Goal: Task Accomplishment & Management: Use online tool/utility

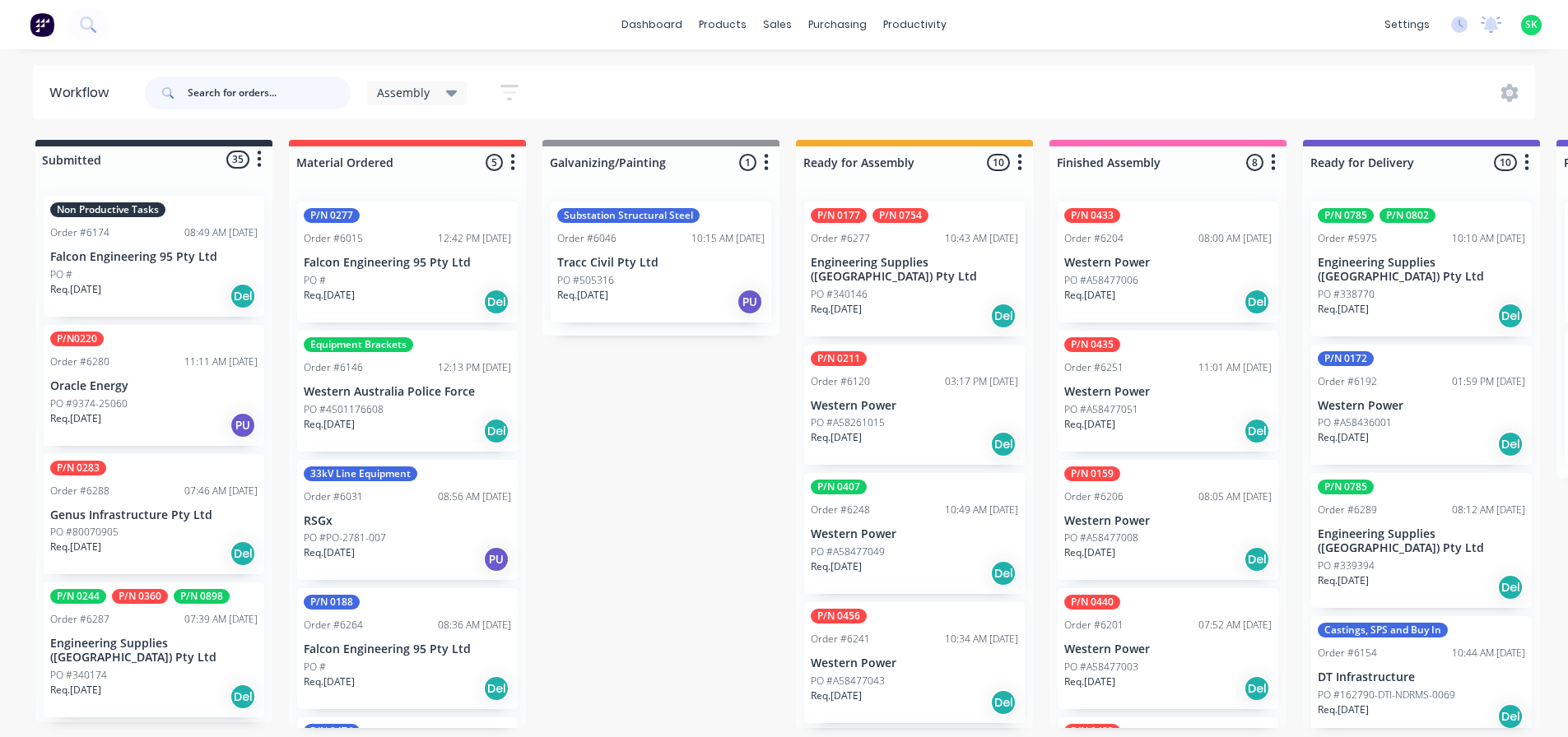
click at [212, 91] on input "text" at bounding box center [269, 92] width 163 height 33
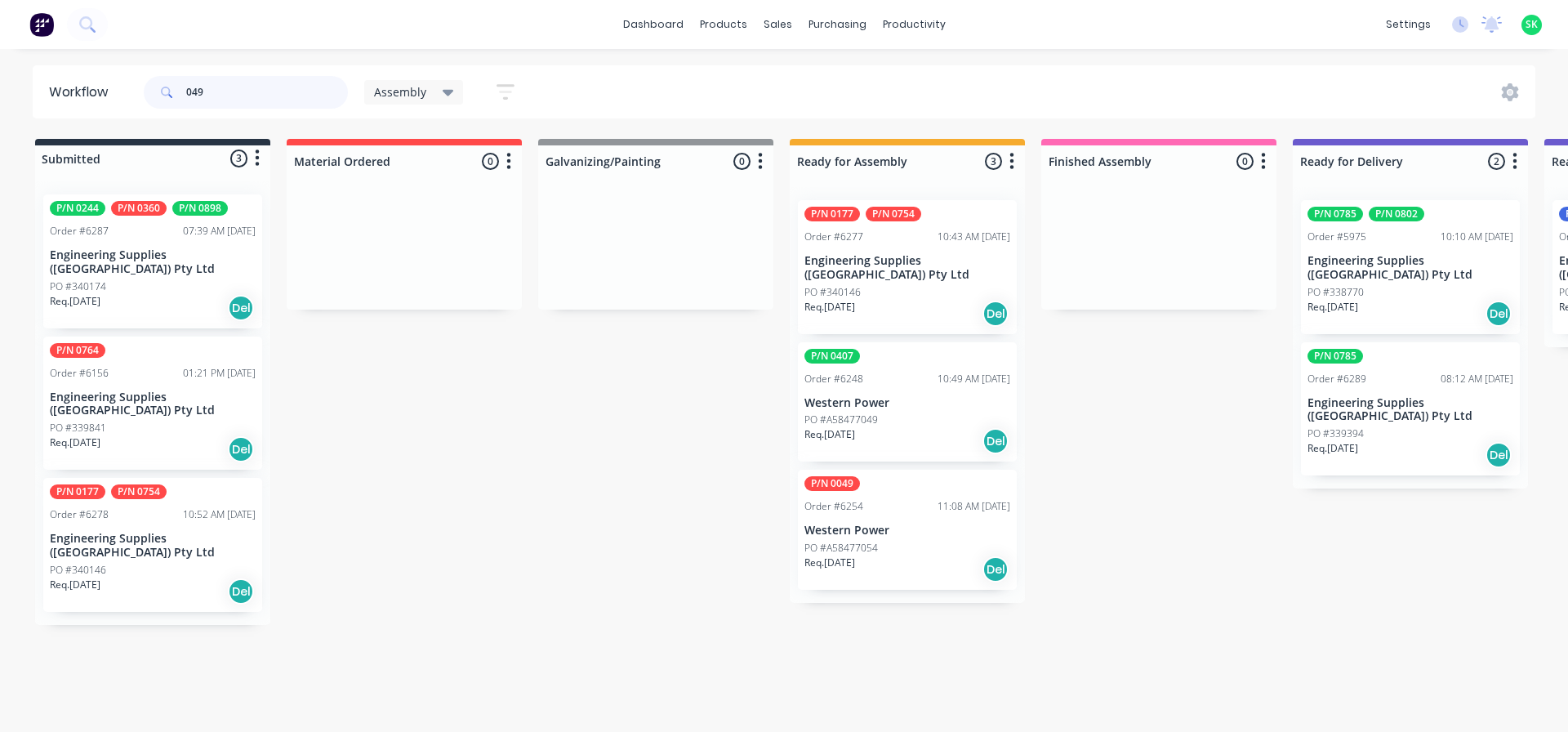
type input "049"
click at [880, 541] on div "PO #A58477054" at bounding box center [907, 549] width 206 height 15
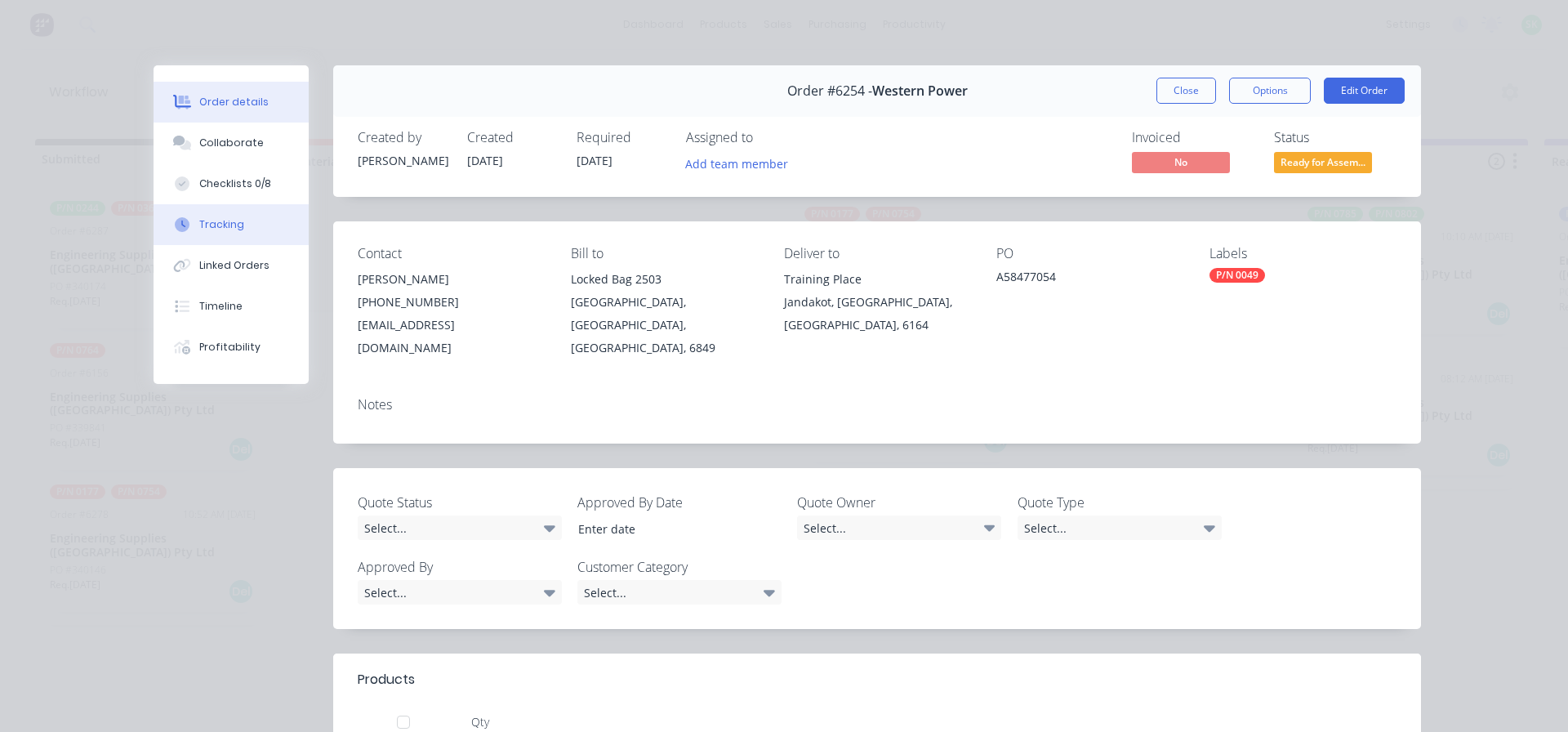
click at [206, 213] on button "Tracking" at bounding box center [231, 224] width 155 height 41
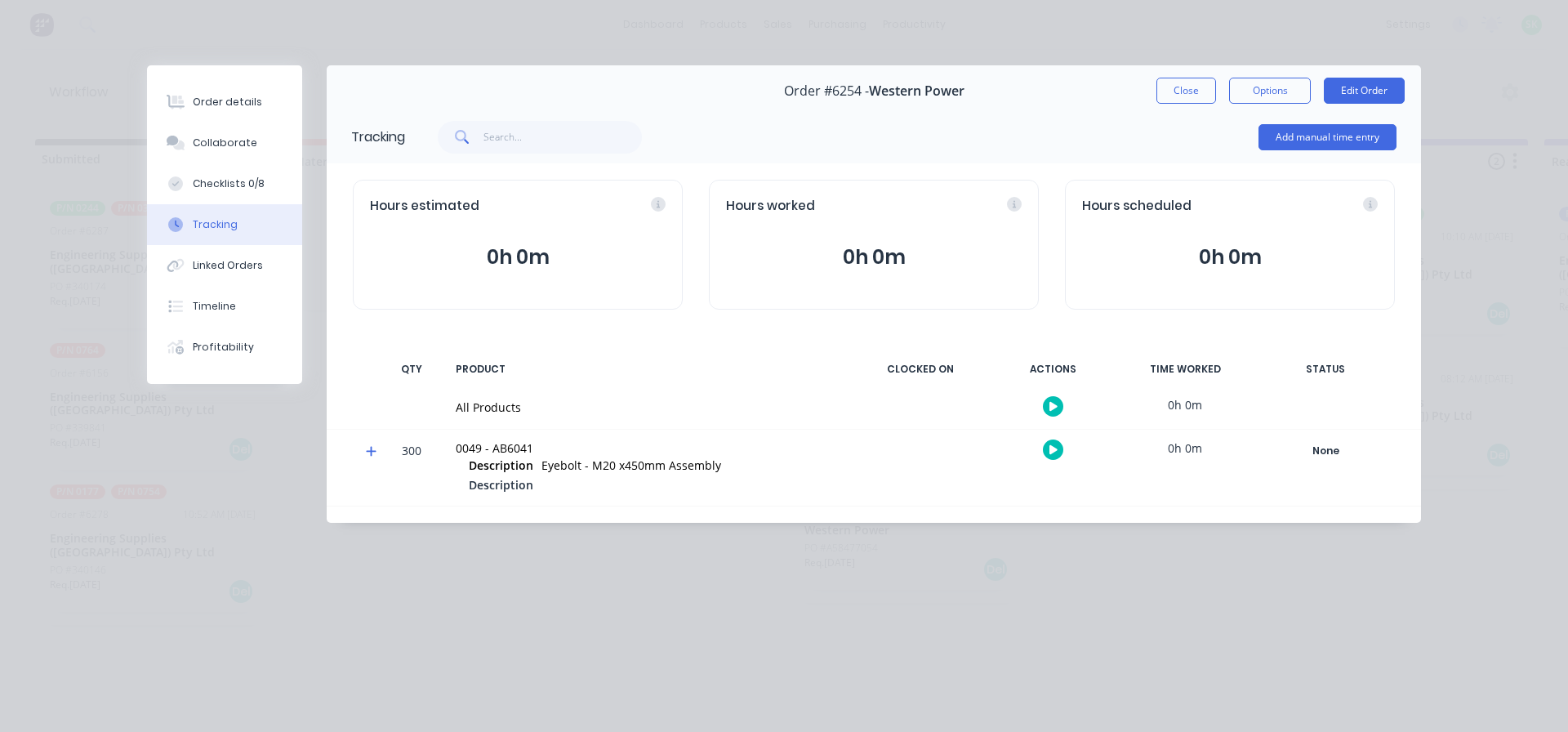
click at [1059, 402] on button "button" at bounding box center [1053, 406] width 21 height 21
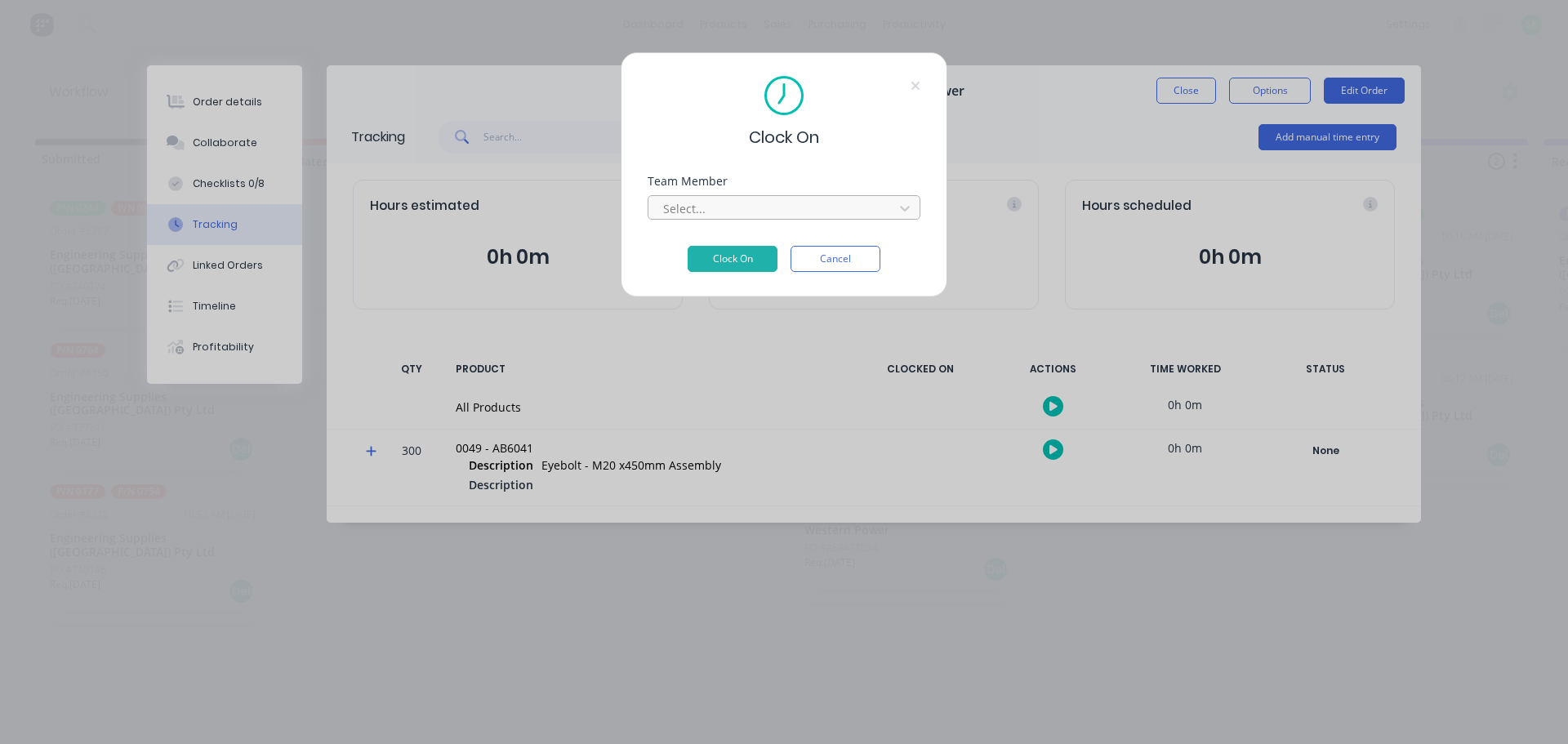
click at [836, 209] on div at bounding box center [773, 208] width 224 height 21
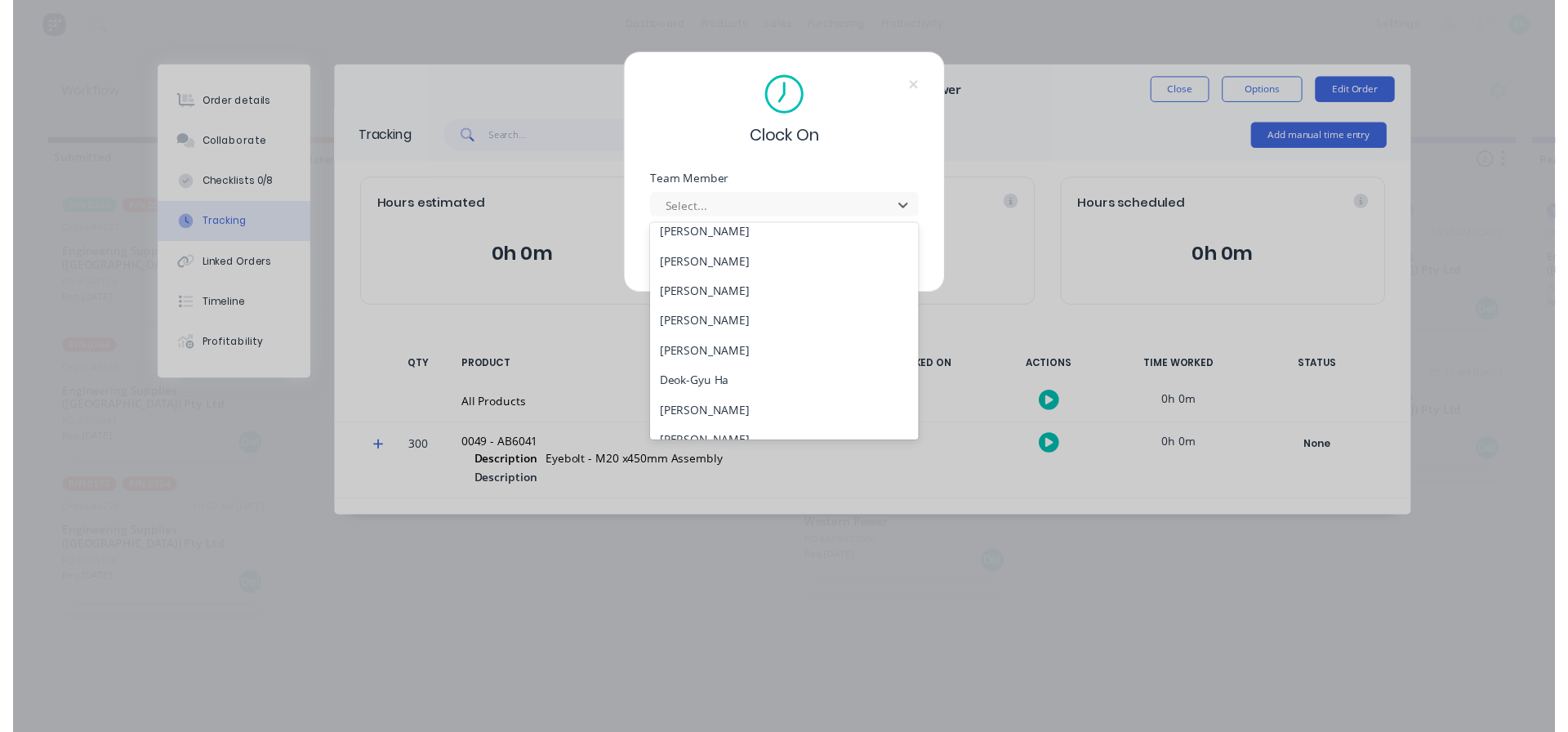
scroll to position [82, 0]
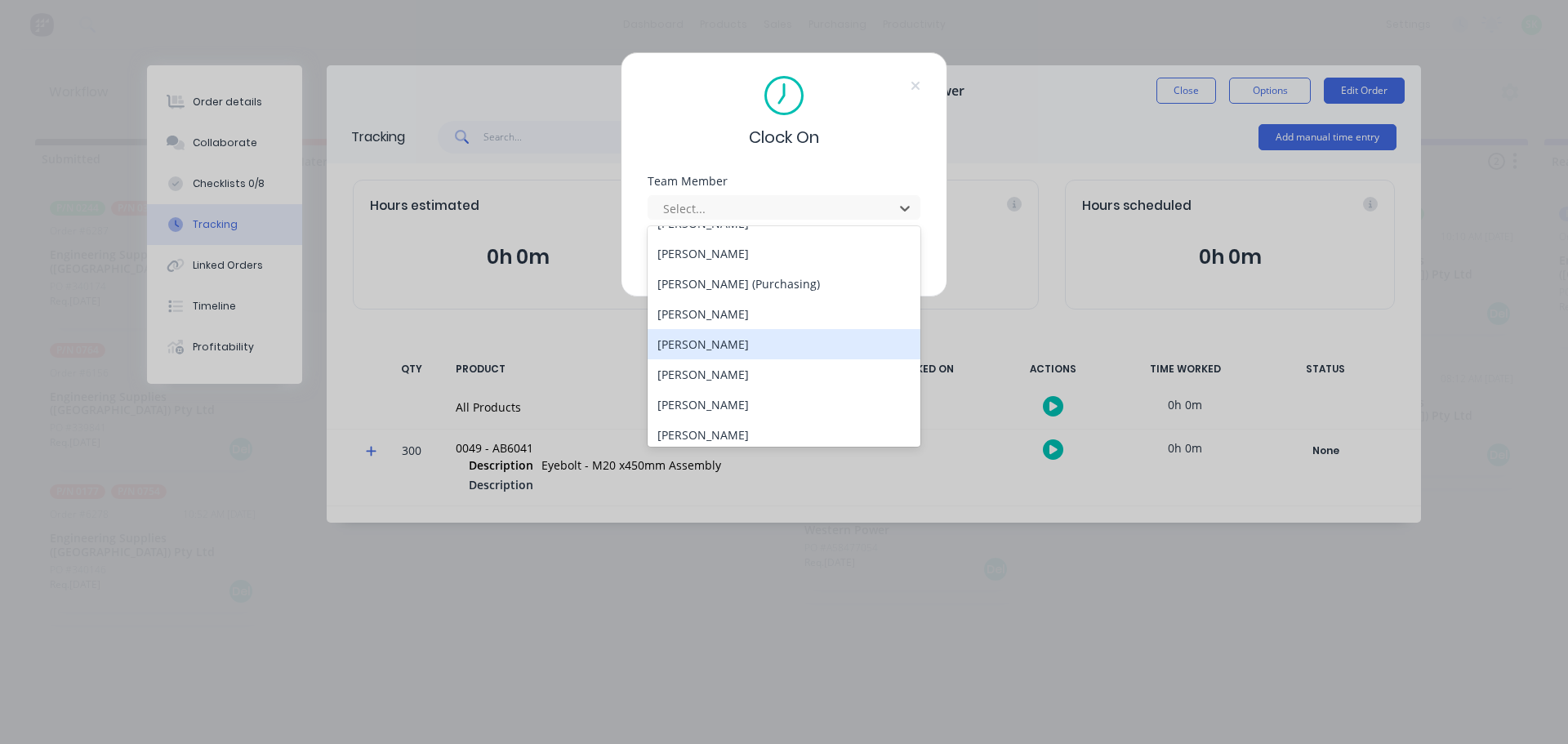
click at [748, 346] on div "[PERSON_NAME]" at bounding box center [784, 345] width 273 height 30
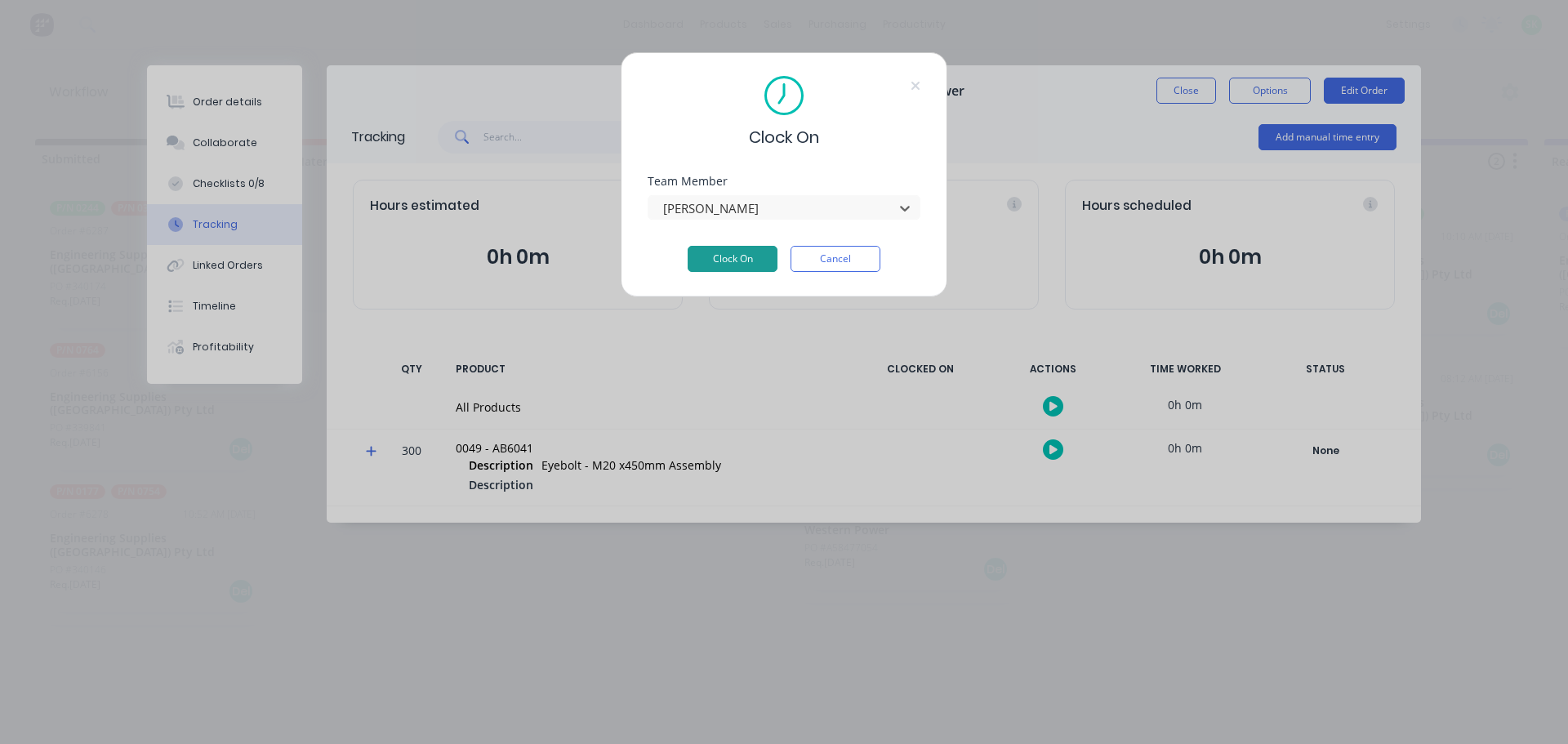
click at [745, 255] on button "Clock On" at bounding box center [732, 258] width 90 height 26
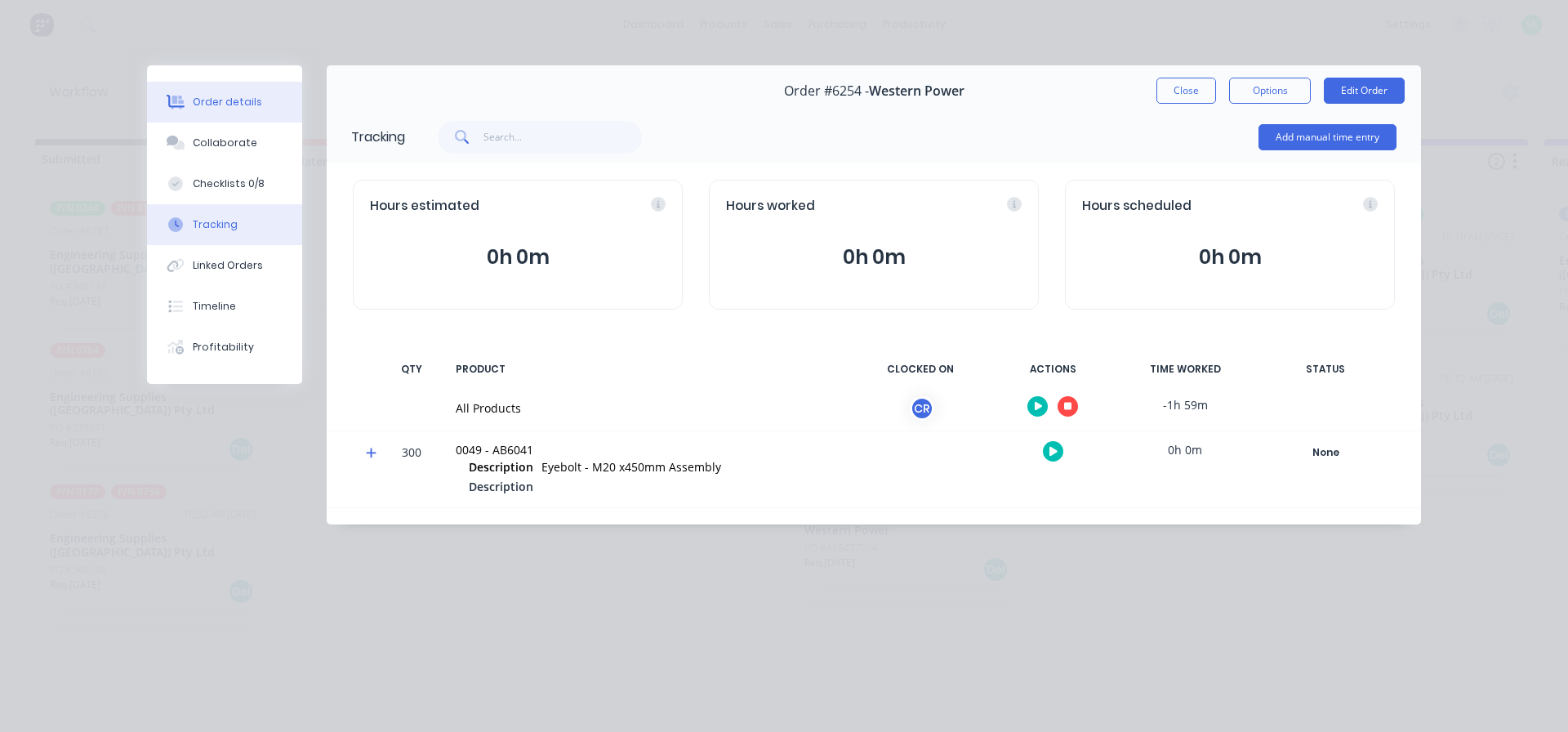
click at [229, 90] on button "Order details" at bounding box center [225, 102] width 155 height 41
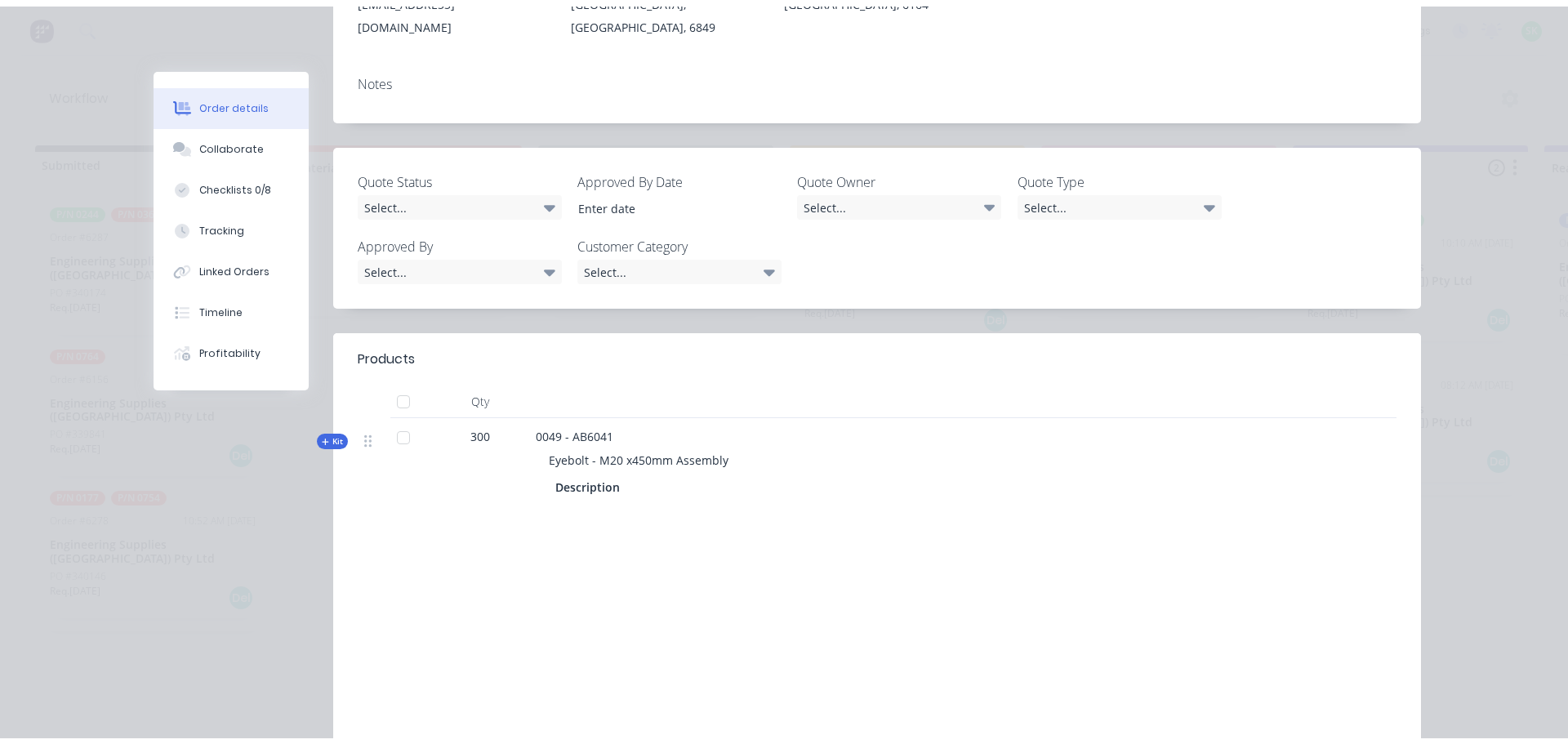
scroll to position [0, 0]
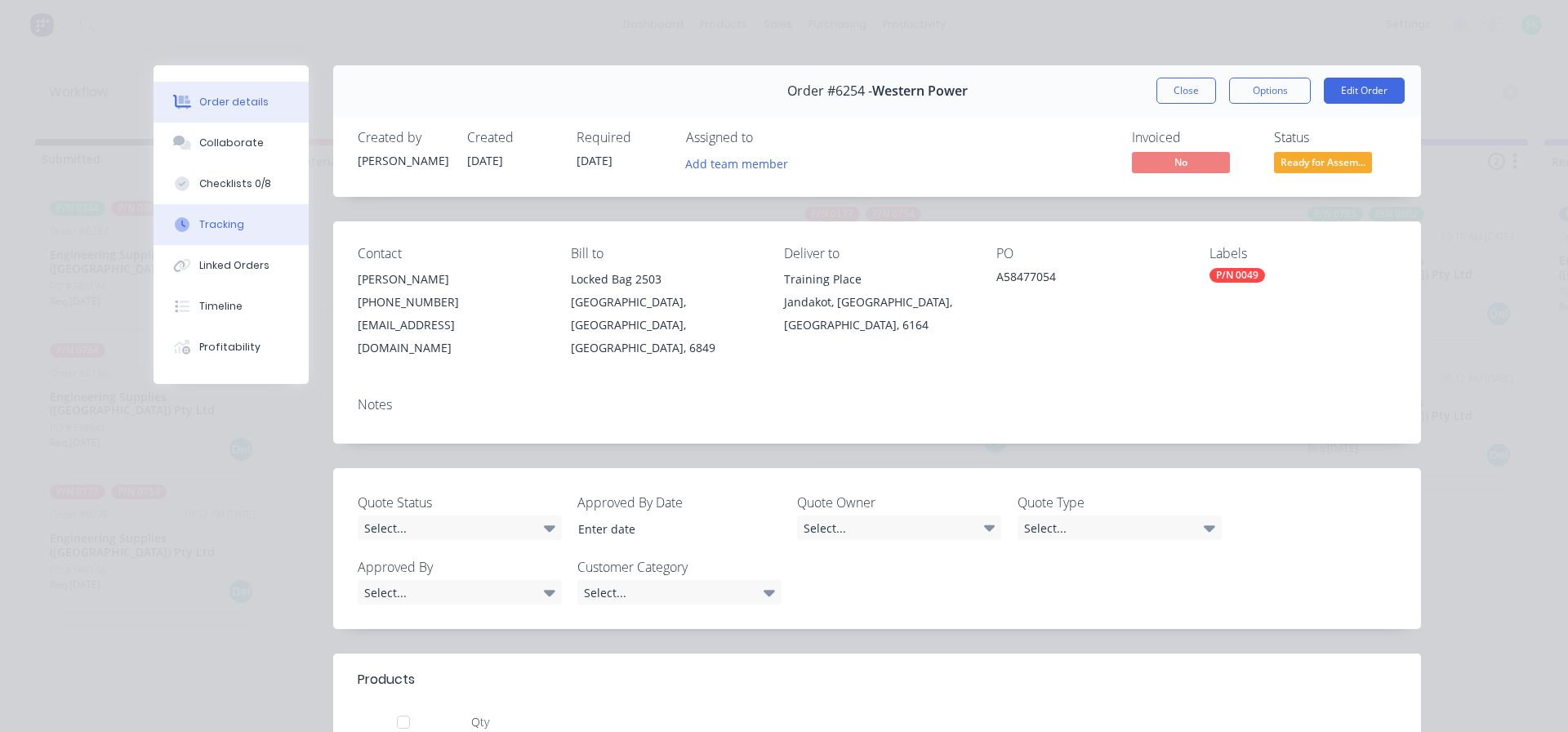
click at [256, 231] on button "Tracking" at bounding box center [231, 224] width 155 height 41
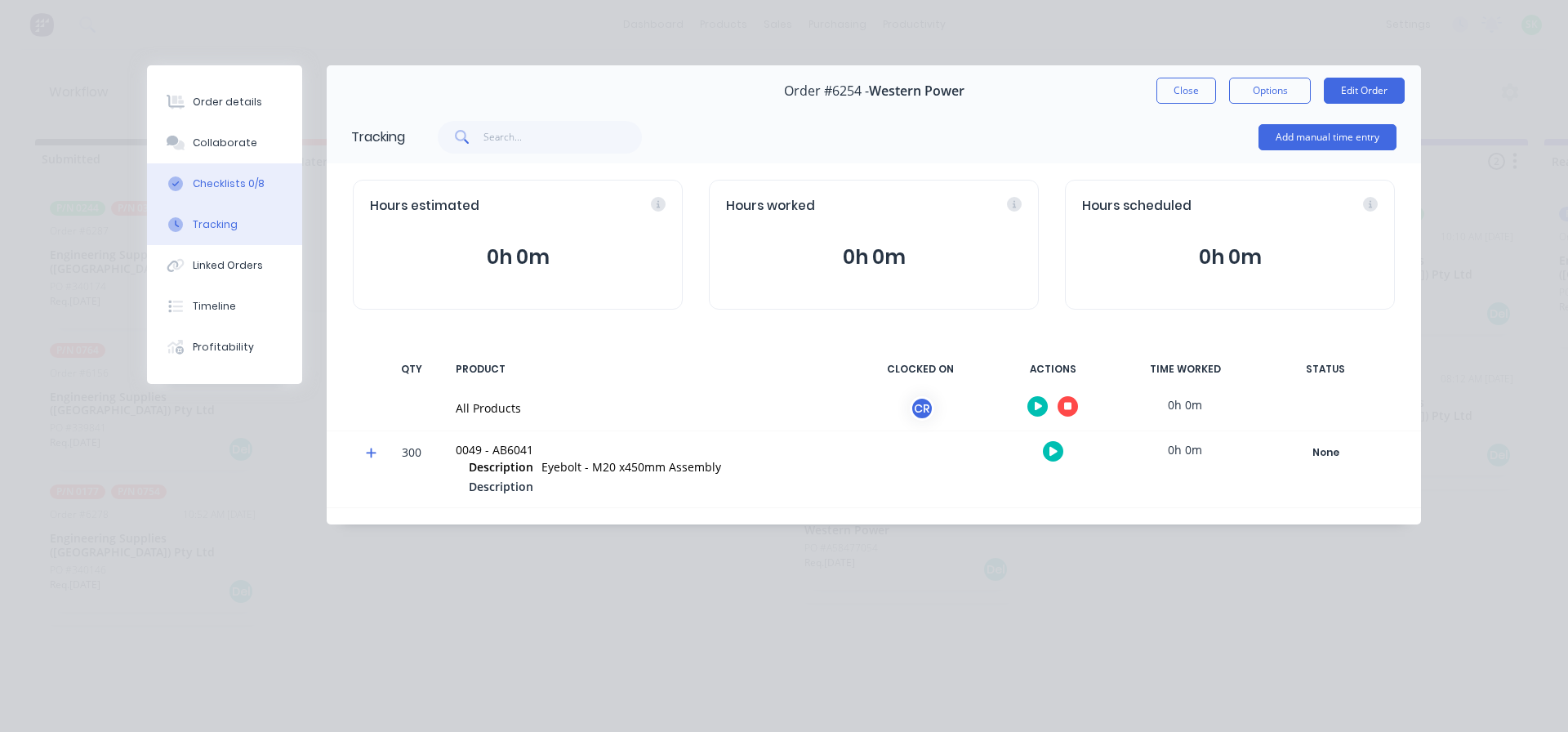
click at [225, 185] on div "Checklists 0/8" at bounding box center [229, 184] width 72 height 15
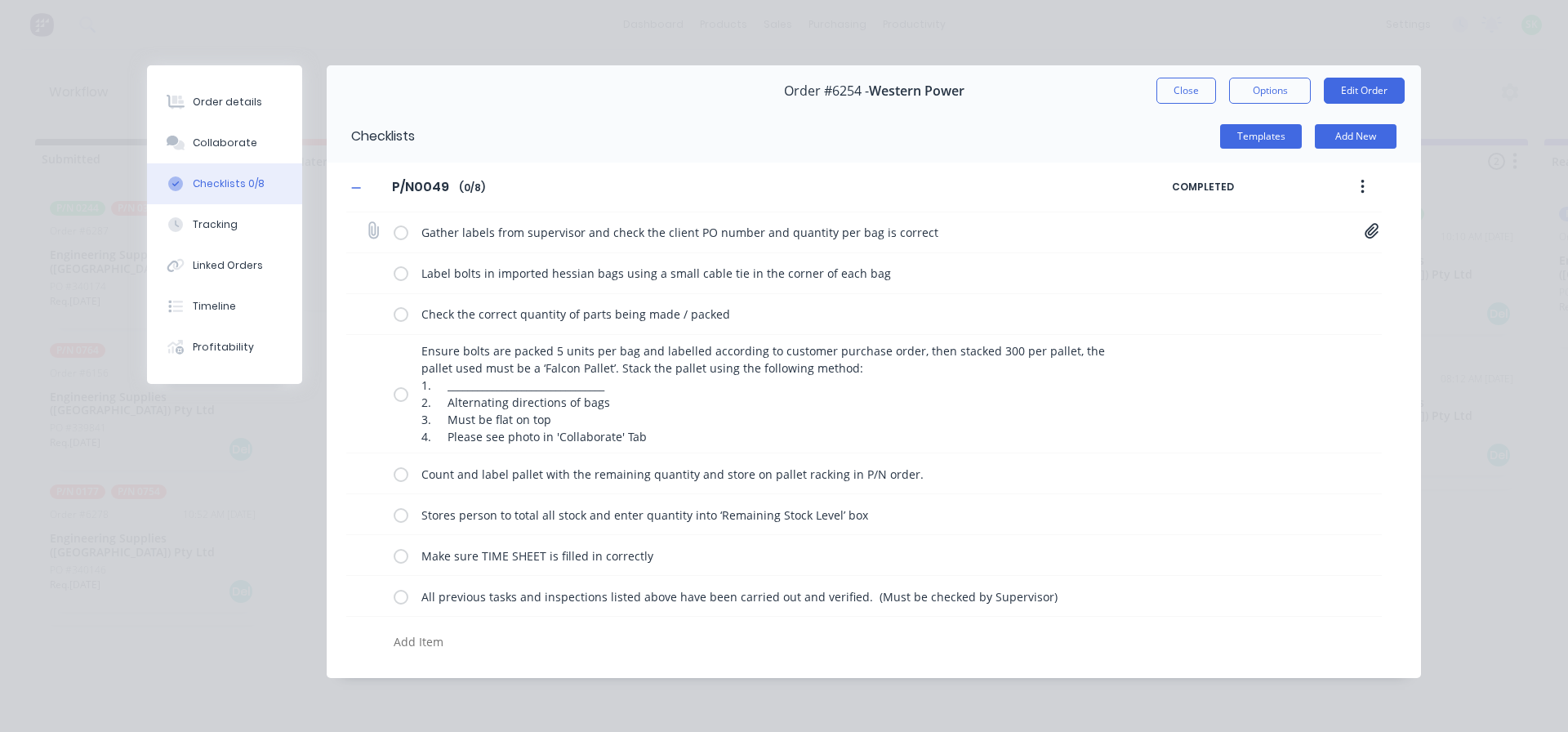
click at [399, 236] on label at bounding box center [401, 232] width 15 height 17
click at [0, 0] on input "checkbox" at bounding box center [0, 0] width 0 height 0
type textarea "x"
drag, startPoint x: 1154, startPoint y: 87, endPoint x: 1174, endPoint y: 87, distance: 20.0
click at [1169, 87] on div "Order #6254 - Western Power Close Options Edit Order" at bounding box center [874, 92] width 1094 height 52
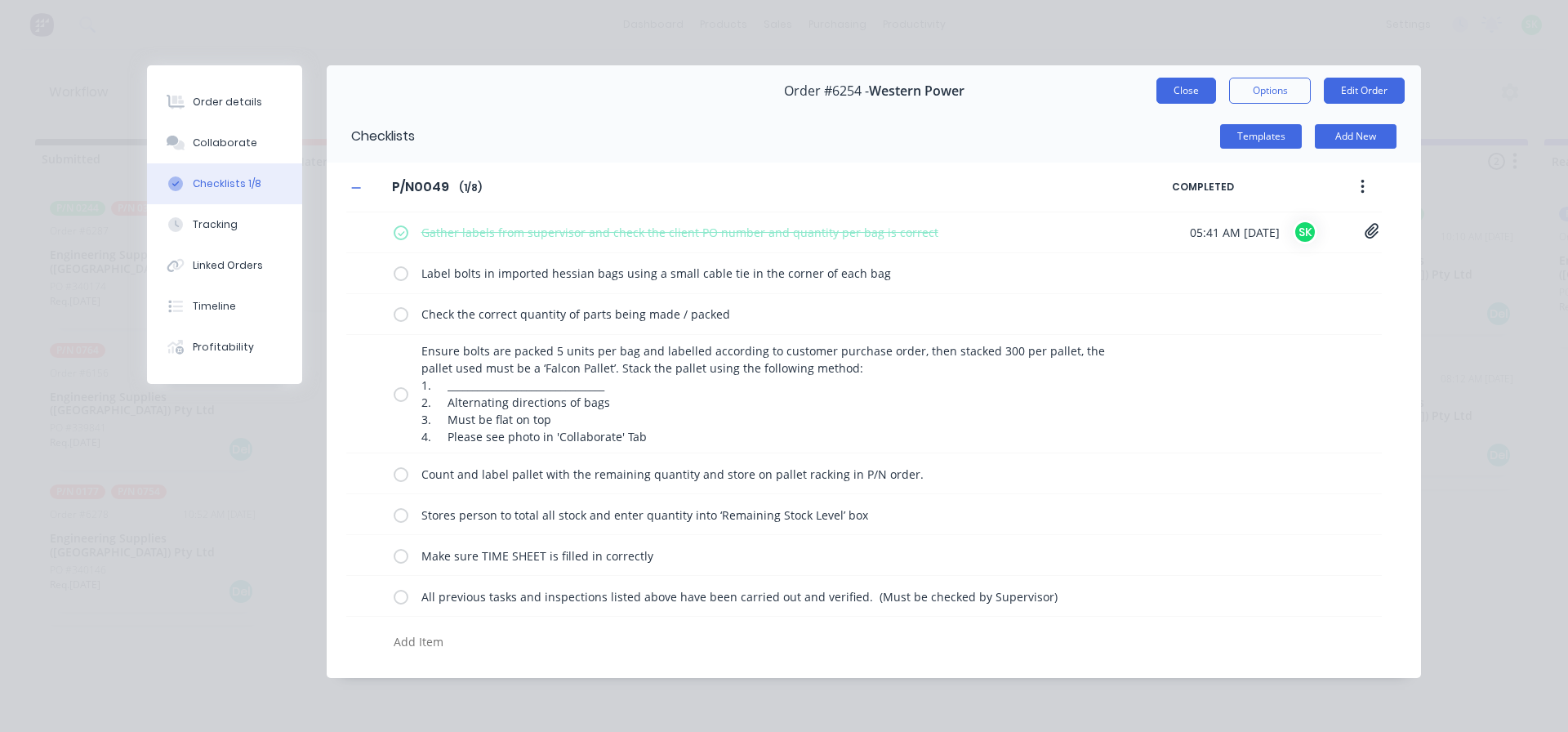
click at [1174, 87] on button "Close" at bounding box center [1187, 90] width 60 height 26
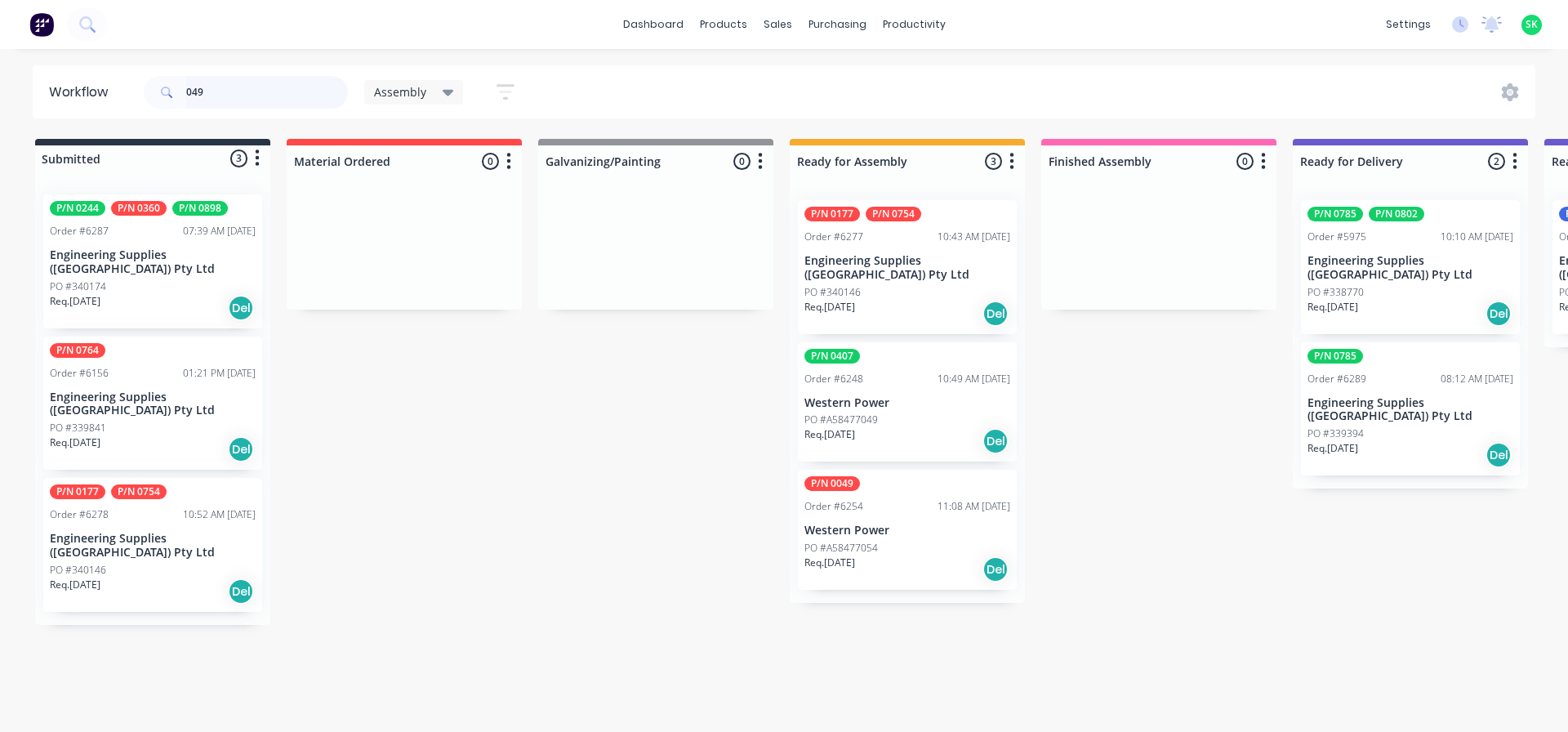
drag, startPoint x: 207, startPoint y: 92, endPoint x: 98, endPoint y: 75, distance: 110.3
click at [101, 82] on header "Workflow 049 Assembly Save new view None edit Assembly (Default) edit Fabricati…" at bounding box center [784, 92] width 1504 height 53
type input "0177"
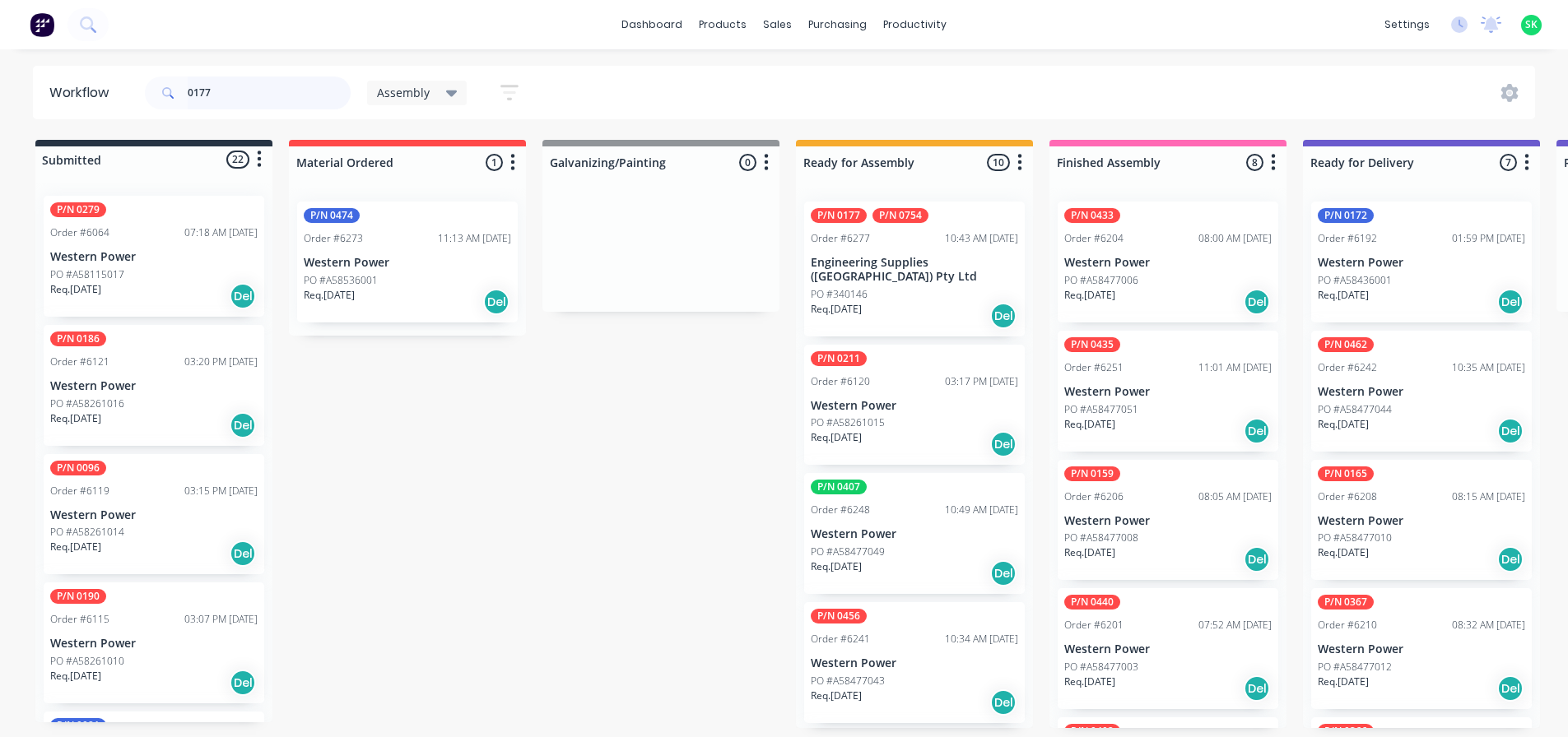
drag, startPoint x: 221, startPoint y: 78, endPoint x: 132, endPoint y: 78, distance: 89.0
click at [143, 91] on div "0177 Assembly Save new view None edit Assembly (Default) edit Fabrication - All…" at bounding box center [339, 92] width 395 height 49
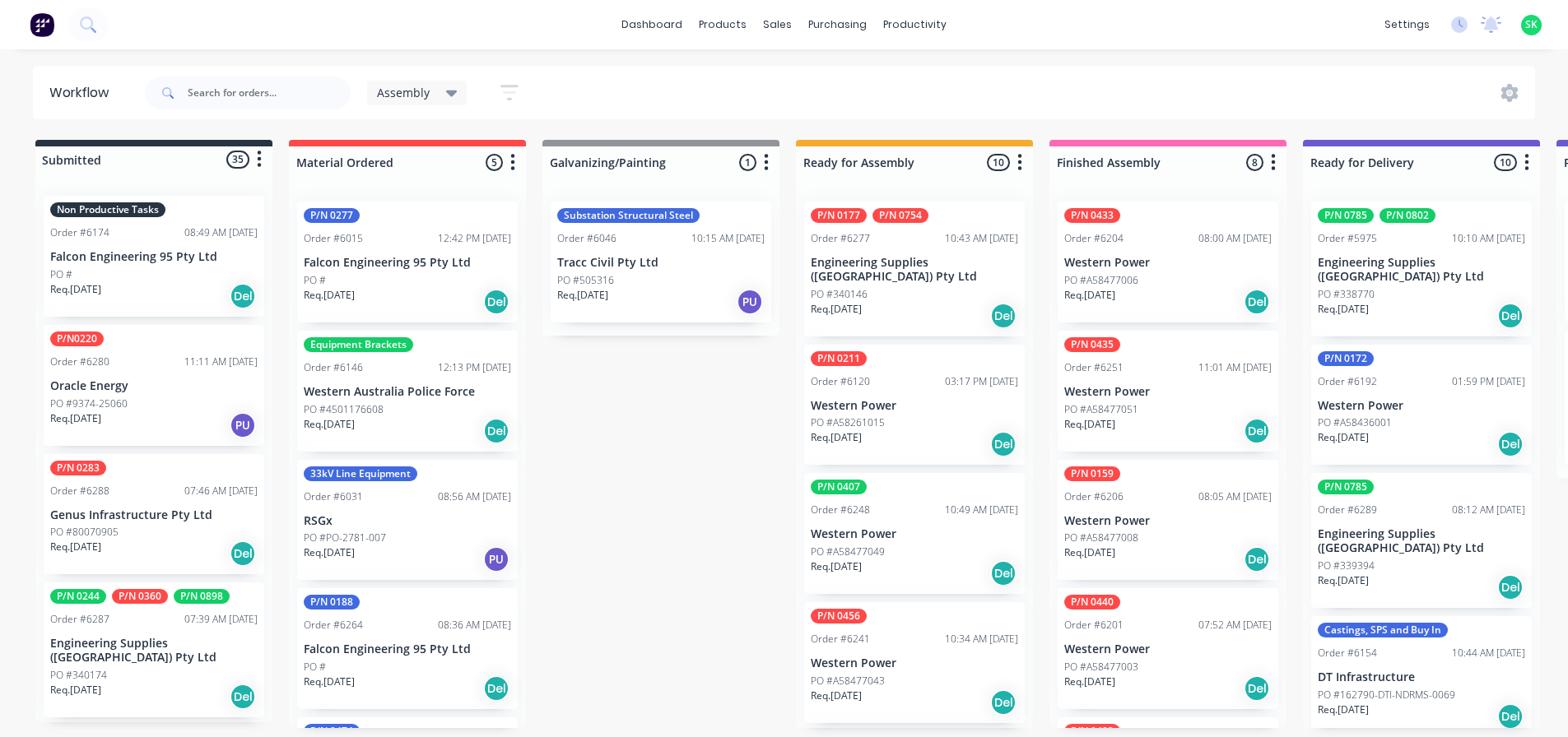
click at [909, 252] on div "P/N 0177 P/N 0754 Order #6277 10:43 AM [DATE] Engineering Supplies ([GEOGRAPHIC…" at bounding box center [914, 268] width 221 height 135
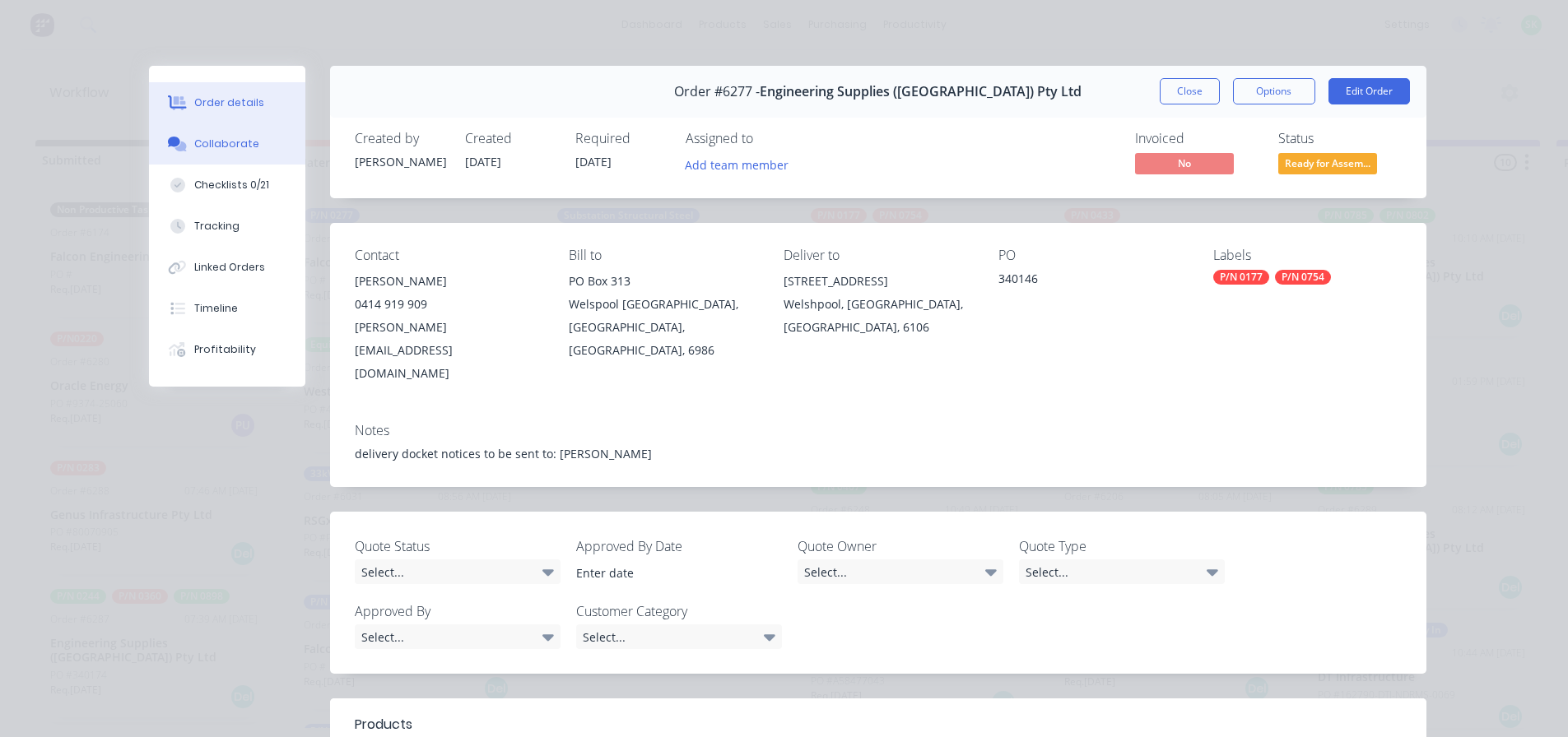
click at [259, 132] on button "Collaborate" at bounding box center [227, 143] width 156 height 41
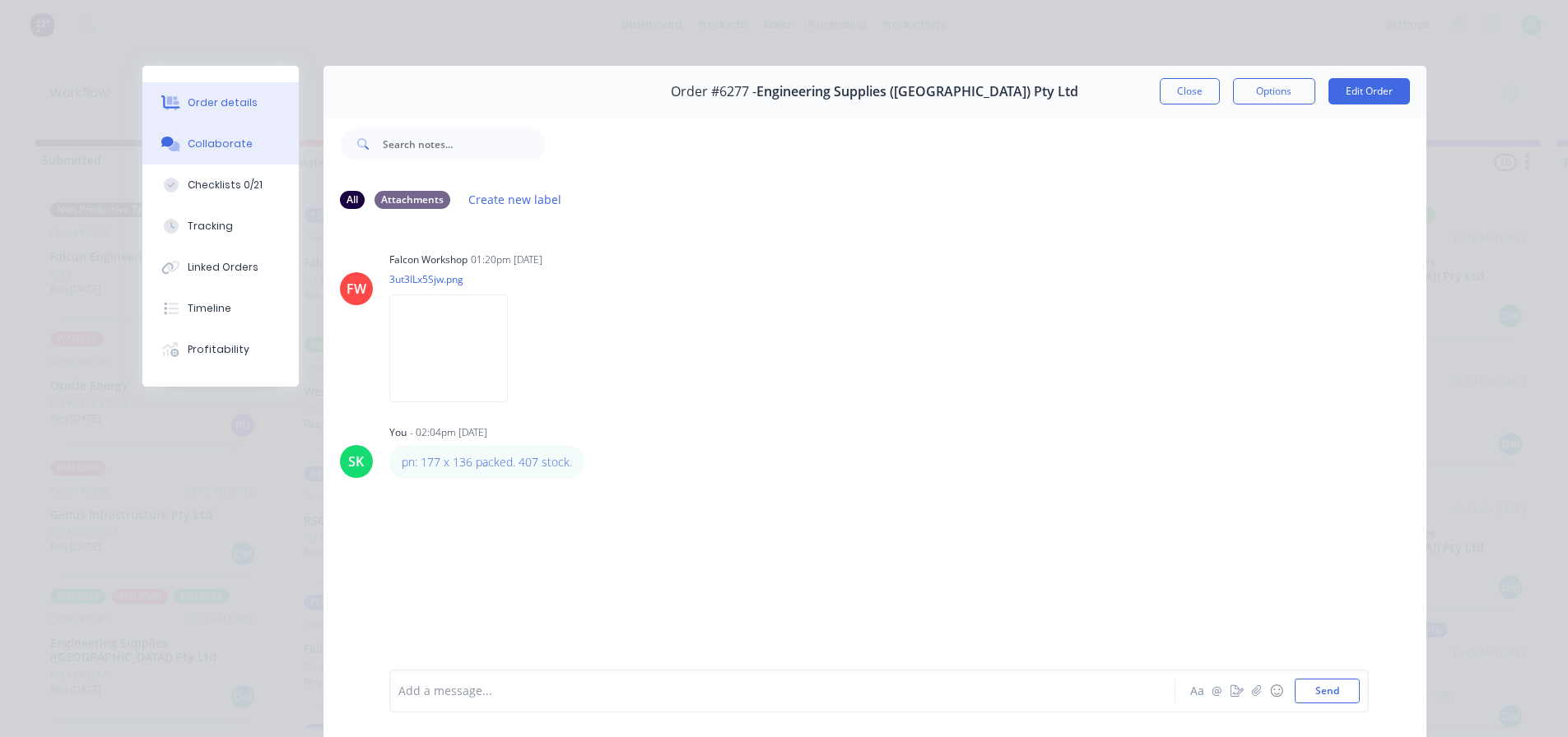
click at [229, 102] on div "Order details" at bounding box center [222, 103] width 70 height 15
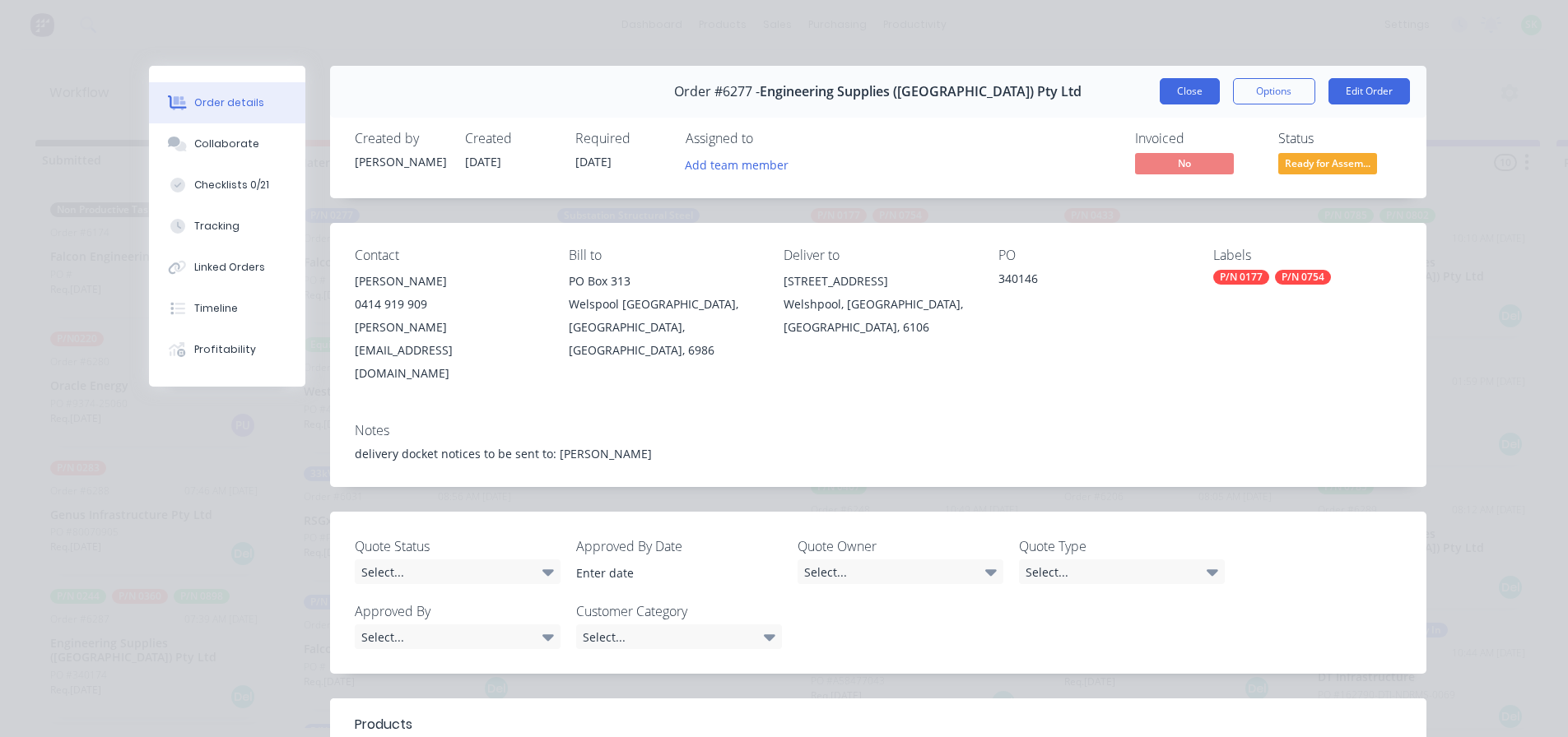
click at [1178, 93] on button "Close" at bounding box center [1190, 91] width 60 height 26
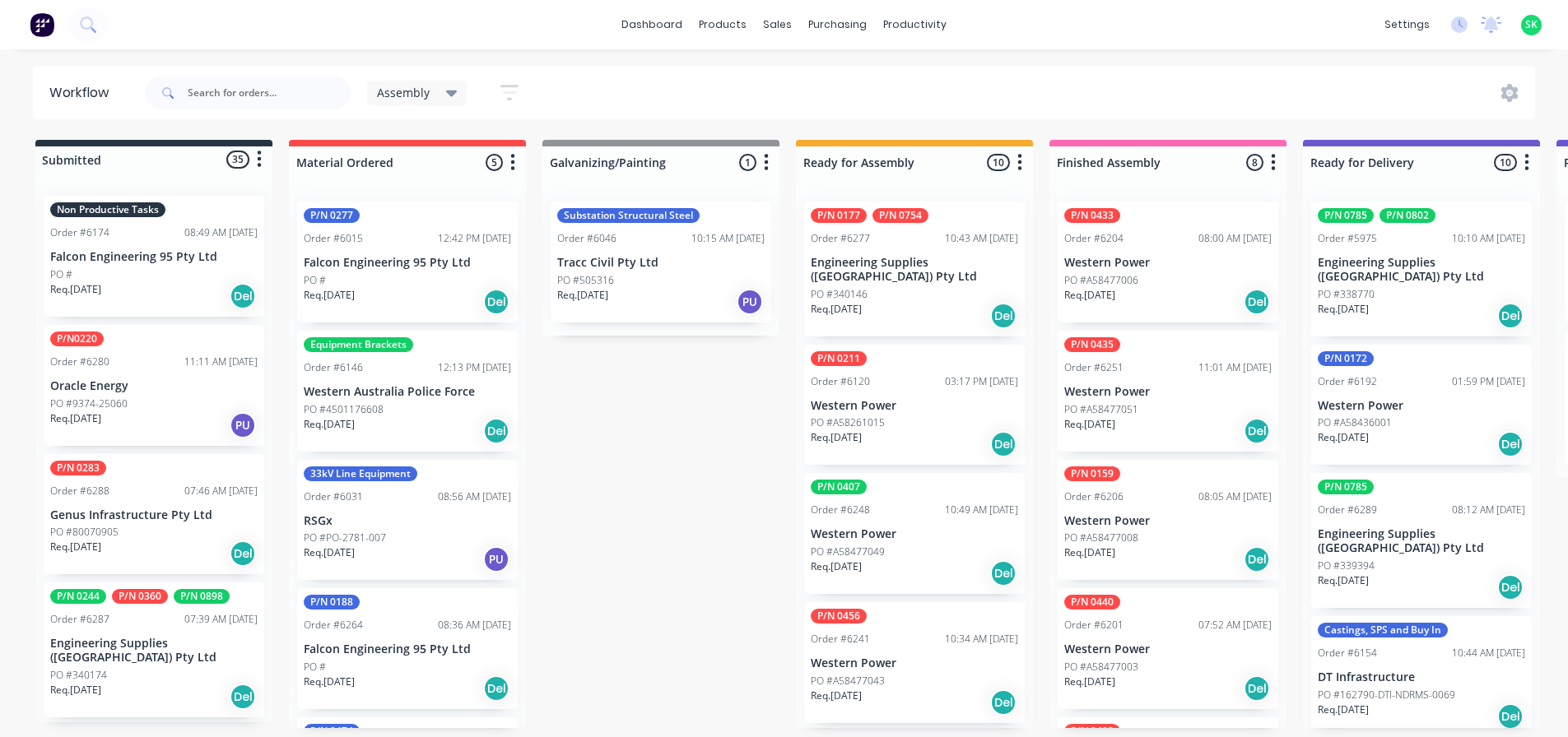
click at [190, 238] on div "08:49 AM [DATE]" at bounding box center [221, 233] width 73 height 15
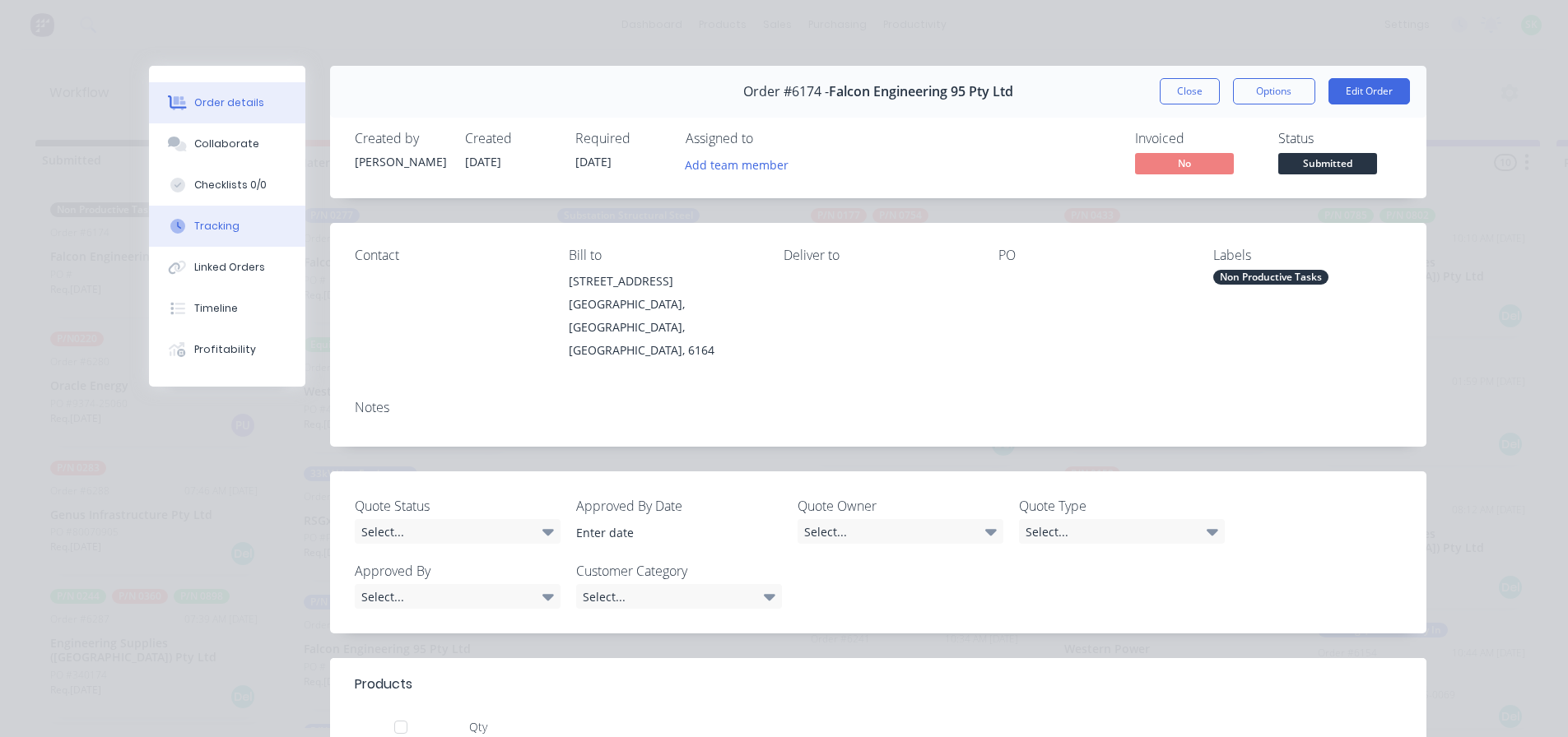
click at [226, 222] on div "Tracking" at bounding box center [217, 226] width 45 height 15
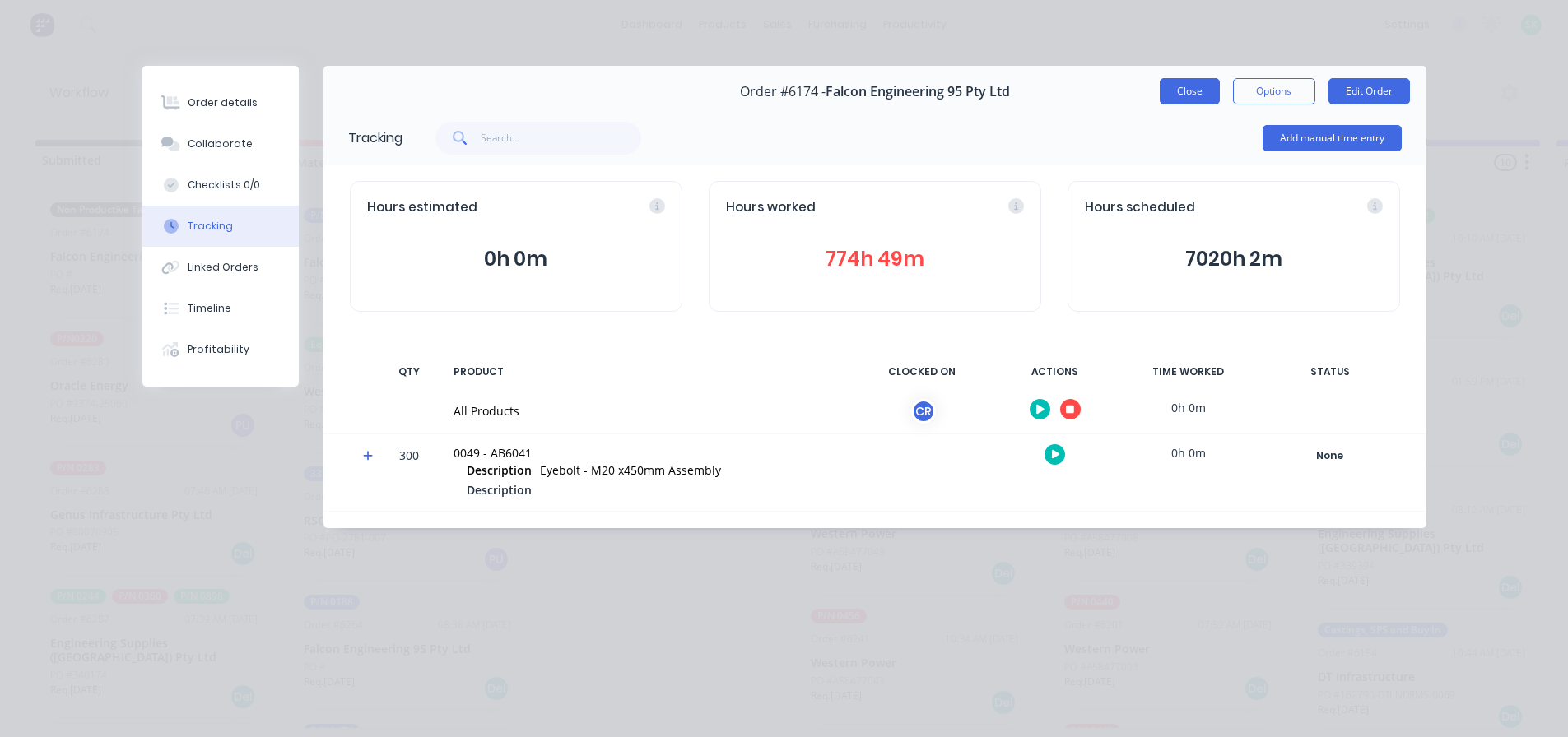
click at [1187, 97] on button "Close" at bounding box center [1190, 91] width 60 height 26
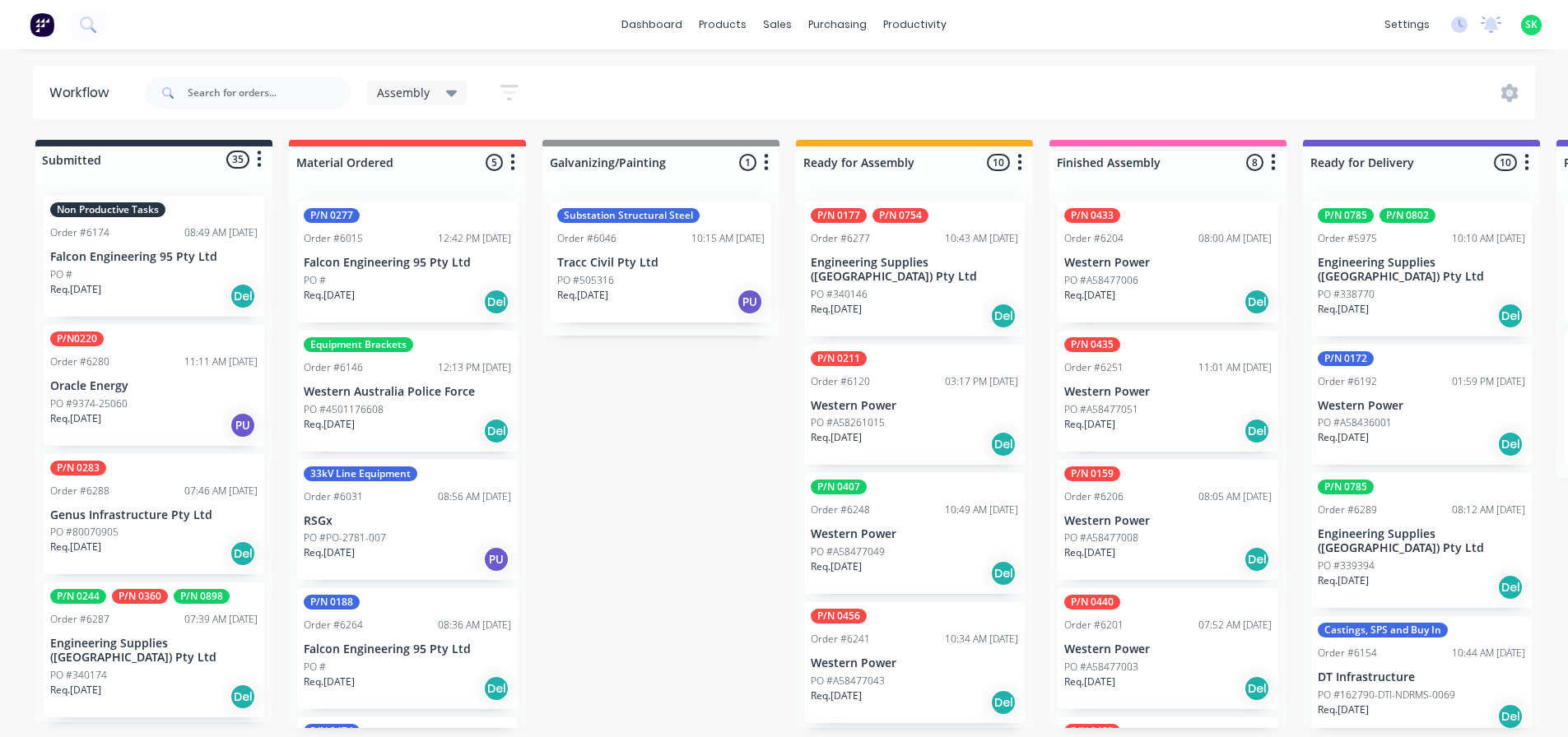
click at [174, 283] on div "Req. [DATE] Del" at bounding box center [153, 296] width 207 height 28
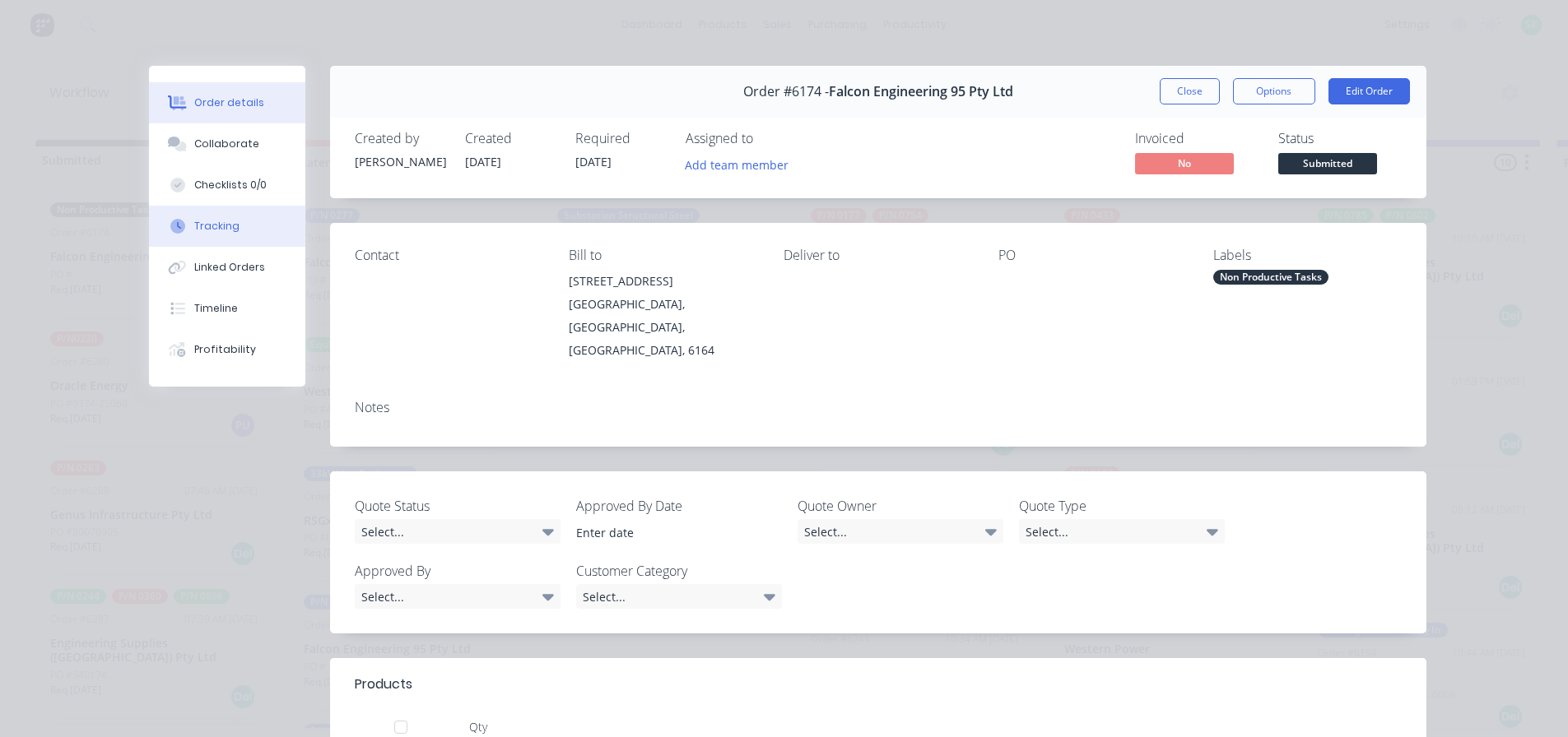
click at [236, 222] on button "Tracking" at bounding box center [227, 226] width 156 height 41
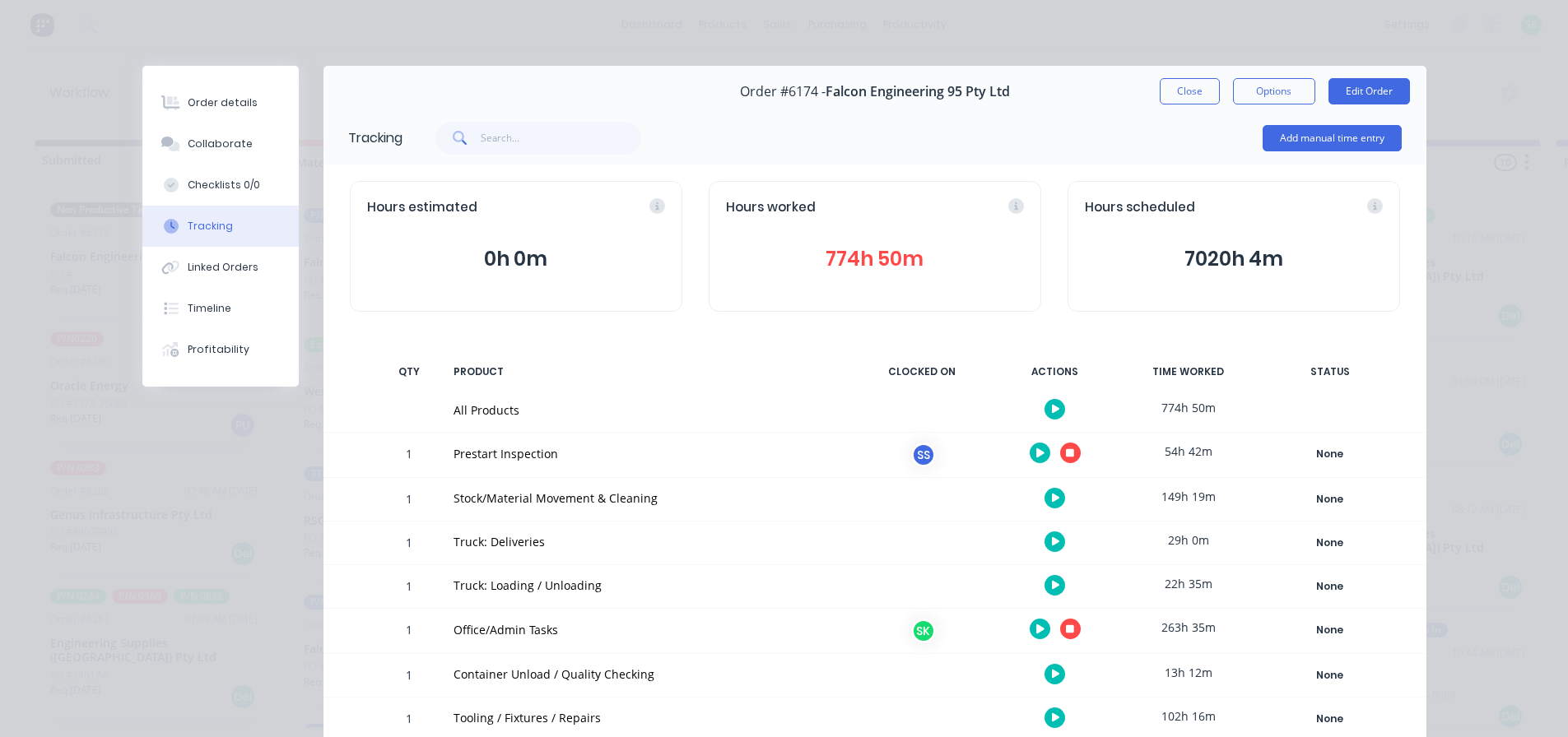
click at [1067, 458] on button "button" at bounding box center [1070, 453] width 21 height 21
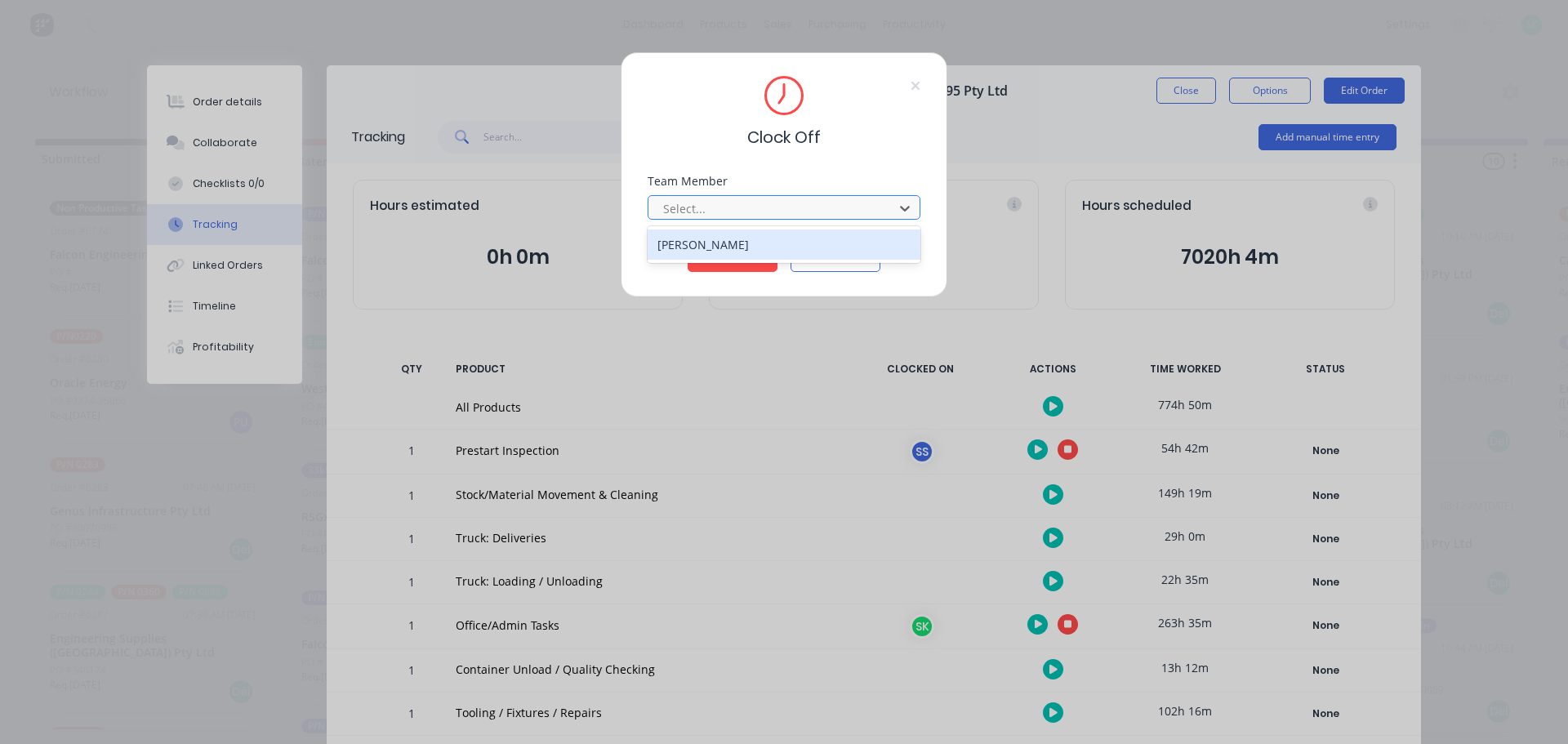
click at [836, 216] on div at bounding box center [773, 208] width 224 height 21
click at [739, 241] on div "[PERSON_NAME]" at bounding box center [784, 245] width 273 height 30
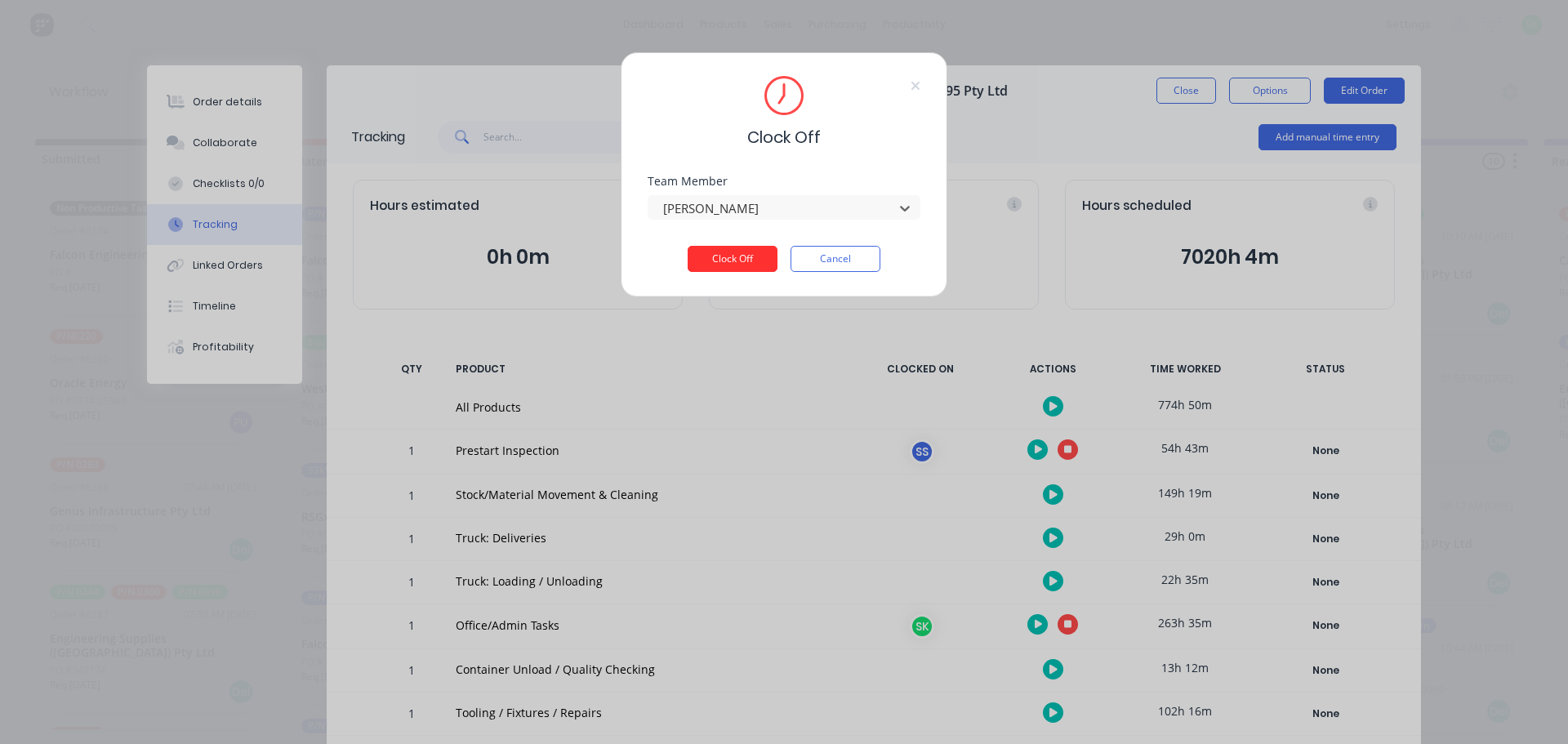
click at [732, 261] on button "Clock Off" at bounding box center [732, 258] width 90 height 26
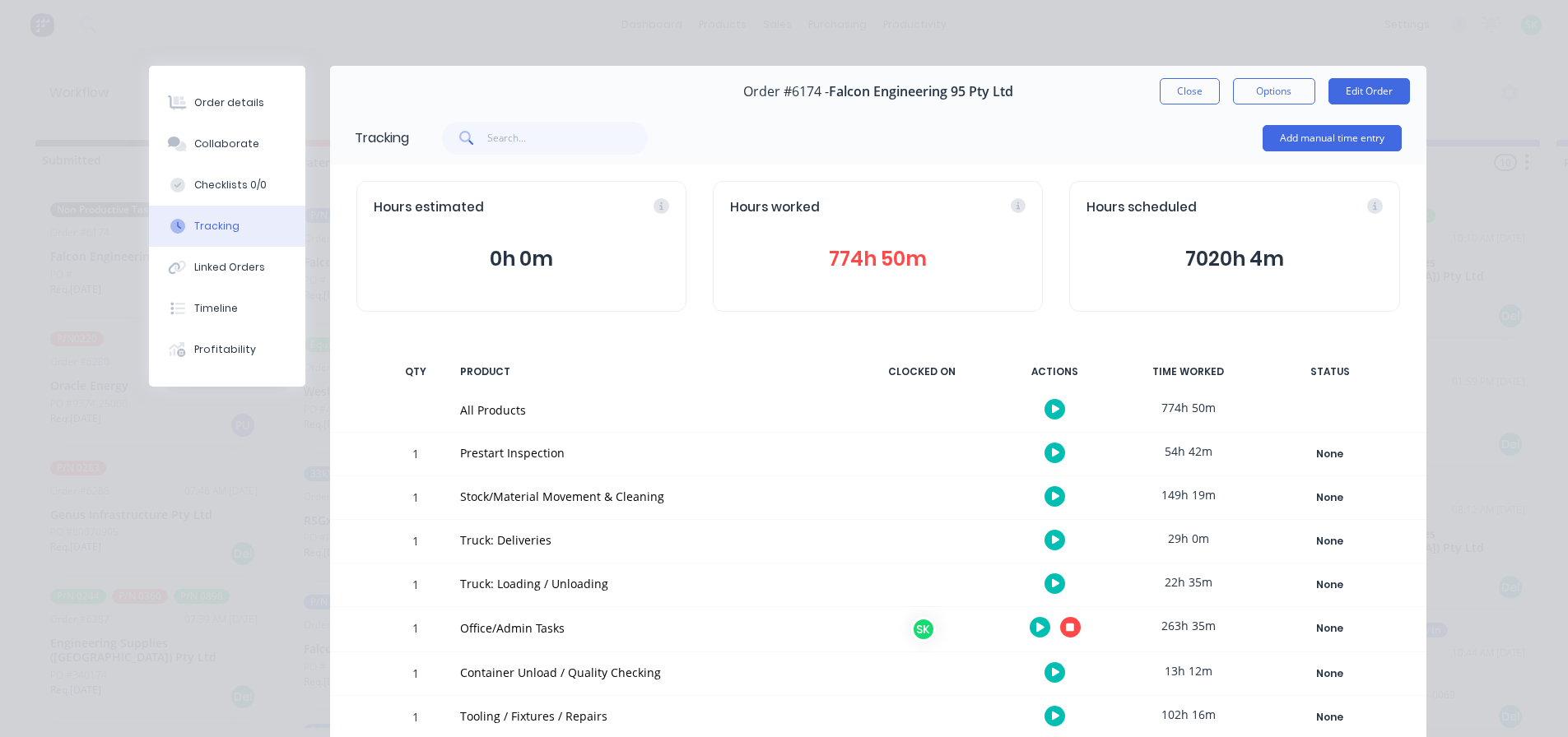
click at [1054, 495] on button "button" at bounding box center [1054, 496] width 21 height 21
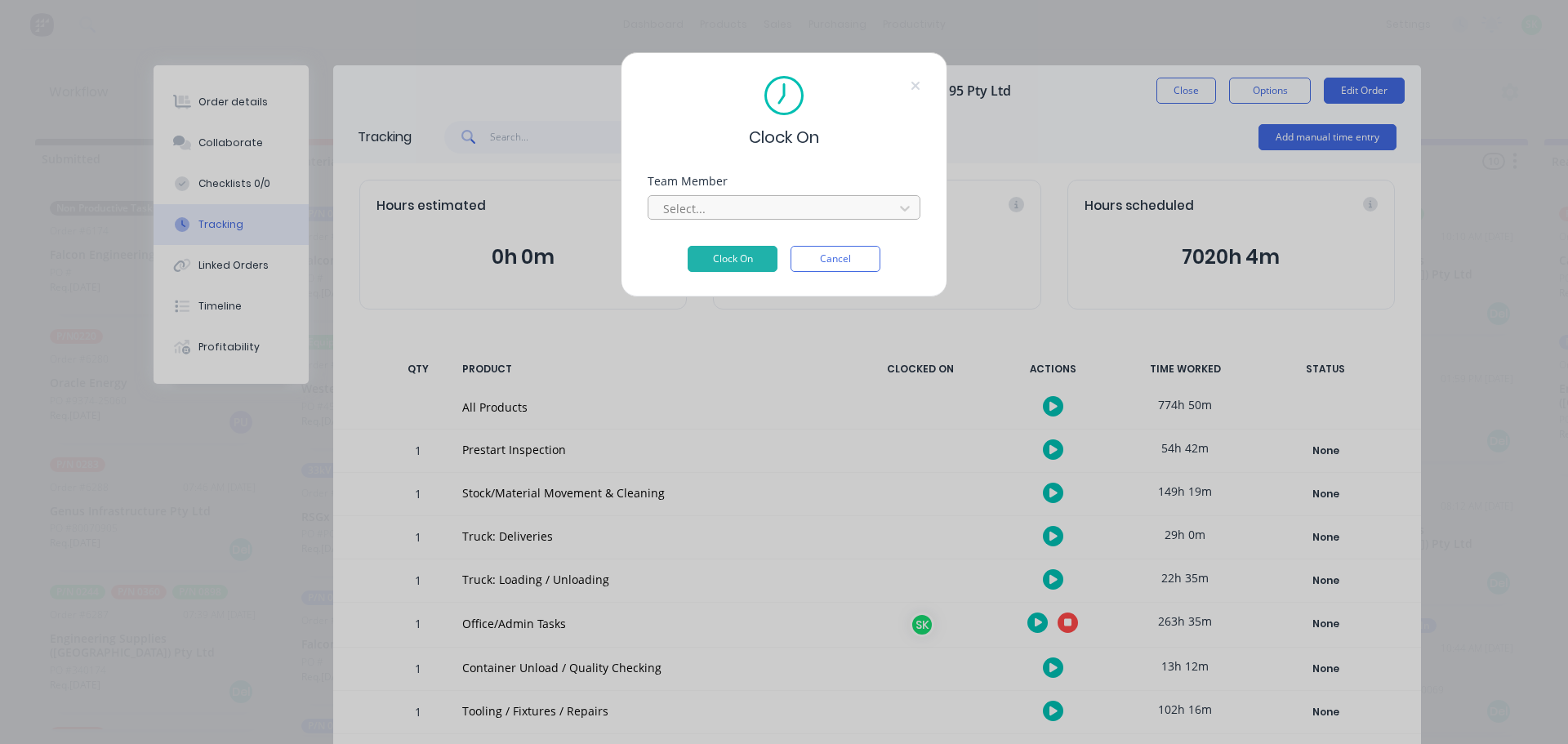
click at [862, 200] on div at bounding box center [773, 208] width 224 height 21
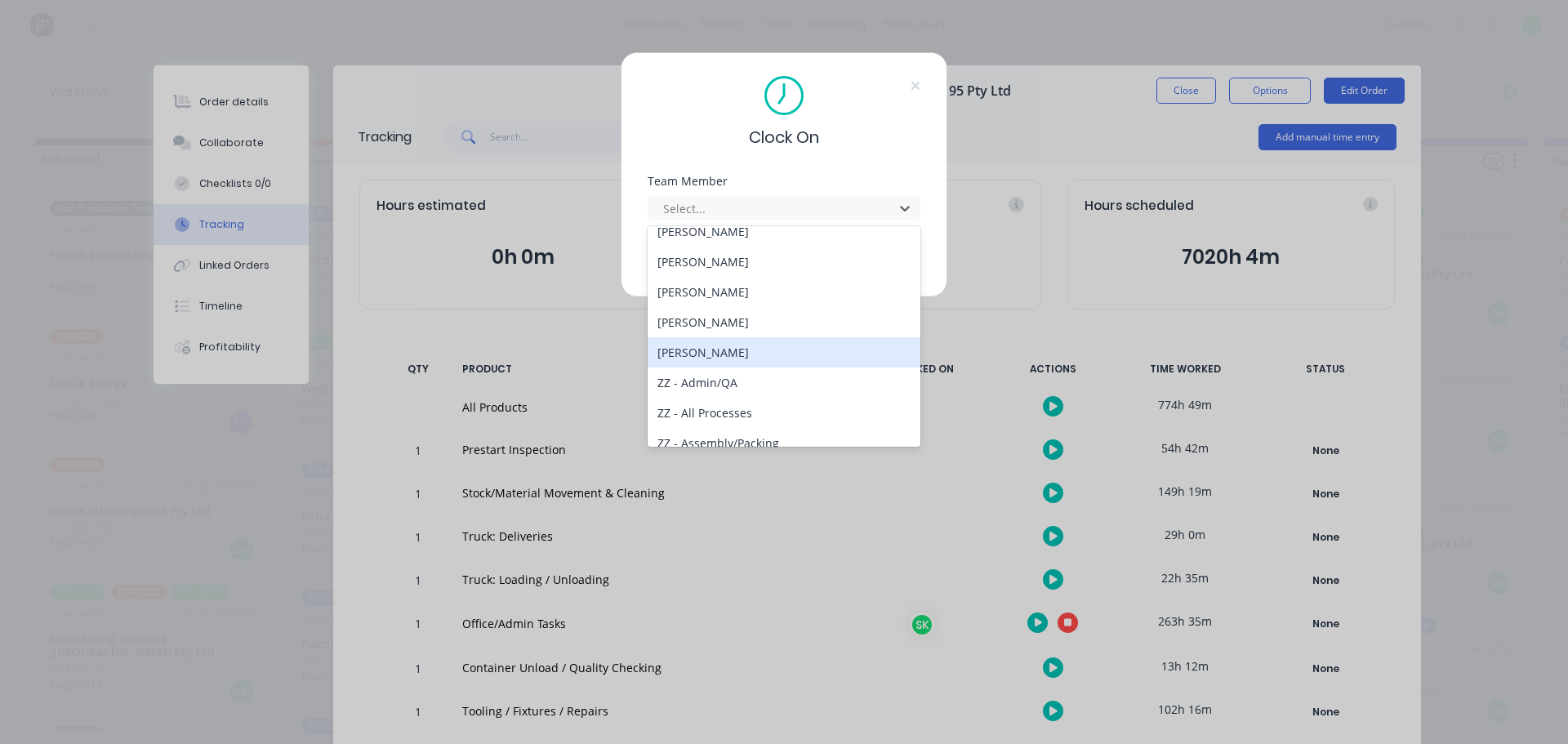
scroll to position [653, 0]
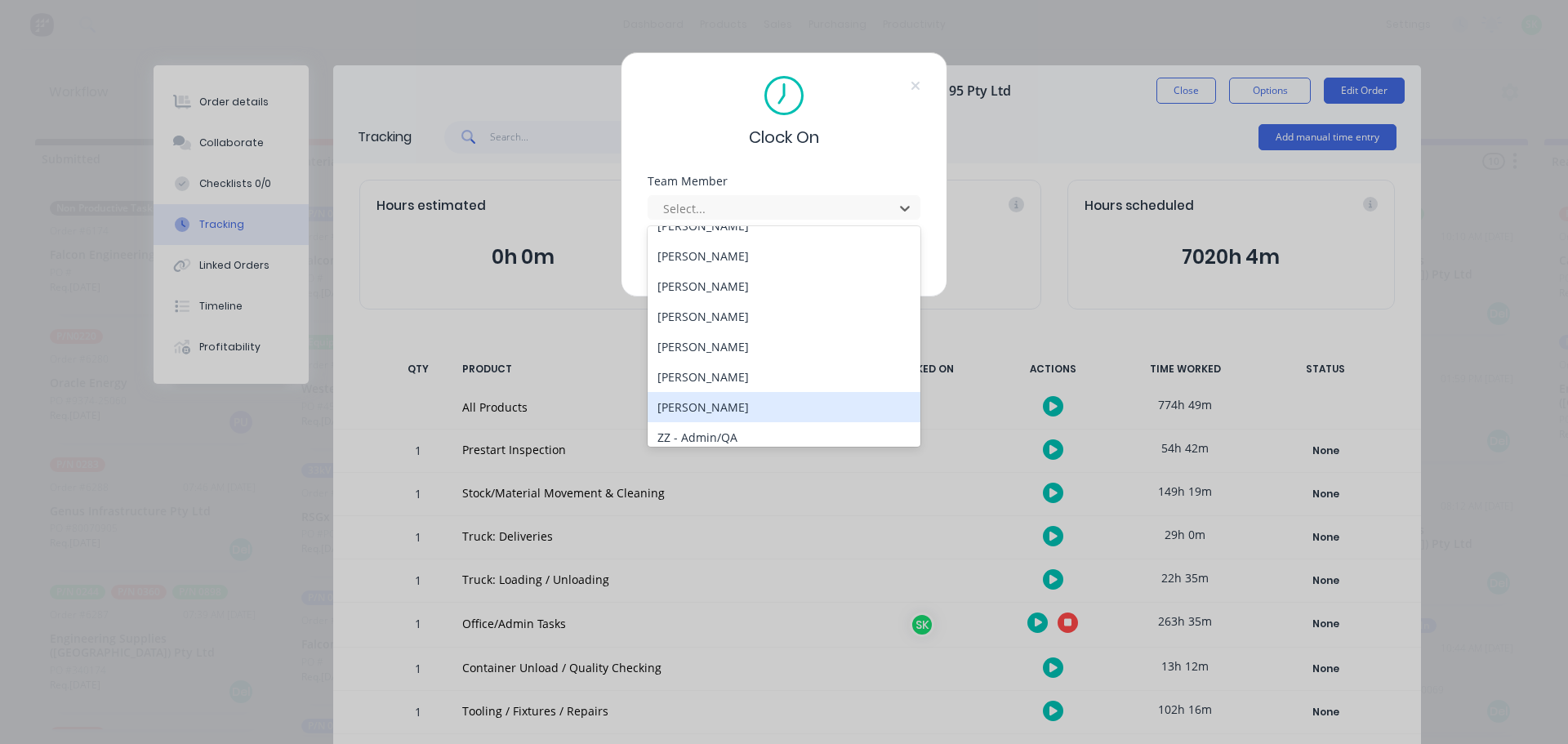
click at [710, 408] on div "[PERSON_NAME]" at bounding box center [784, 407] width 273 height 30
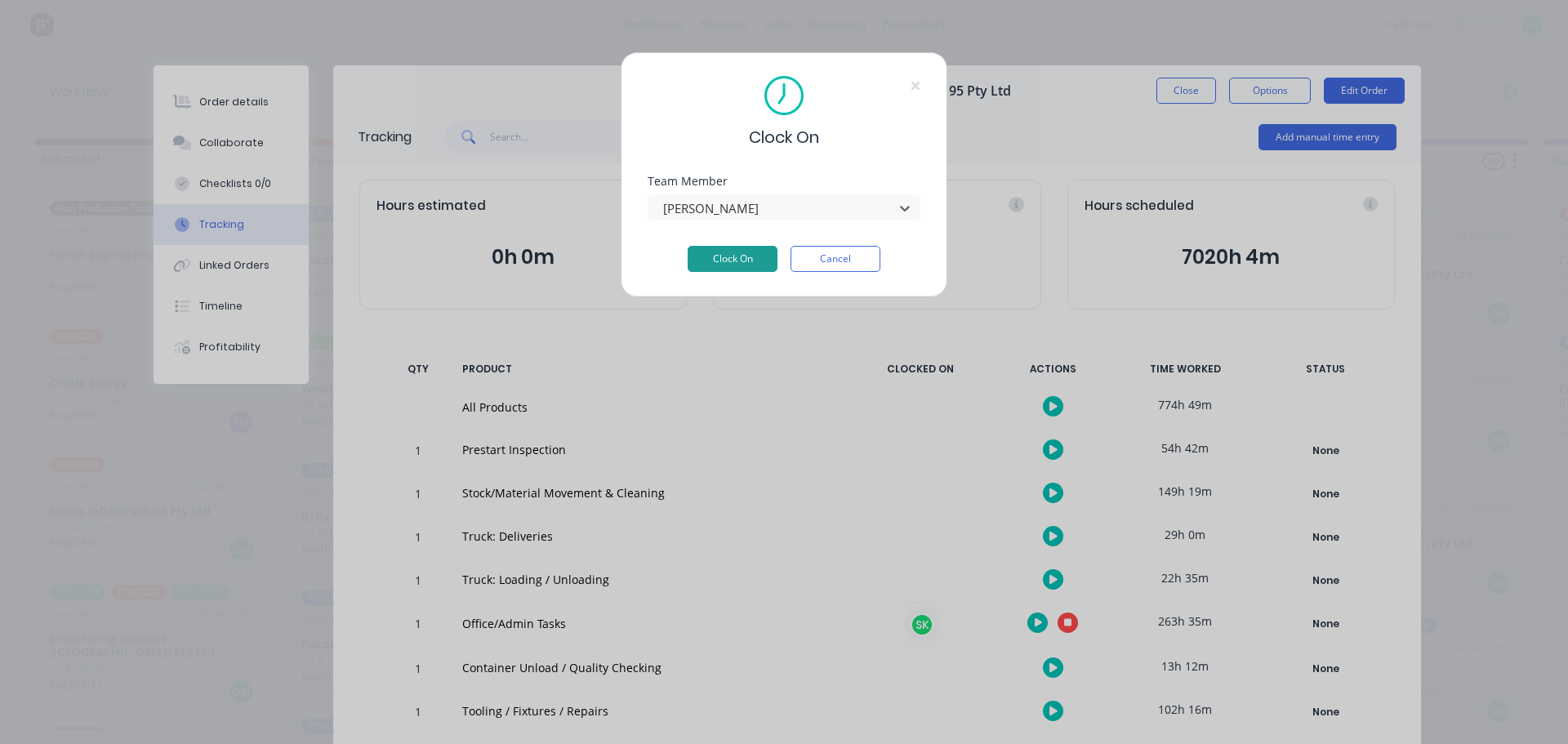
click at [720, 260] on button "Clock On" at bounding box center [732, 258] width 90 height 26
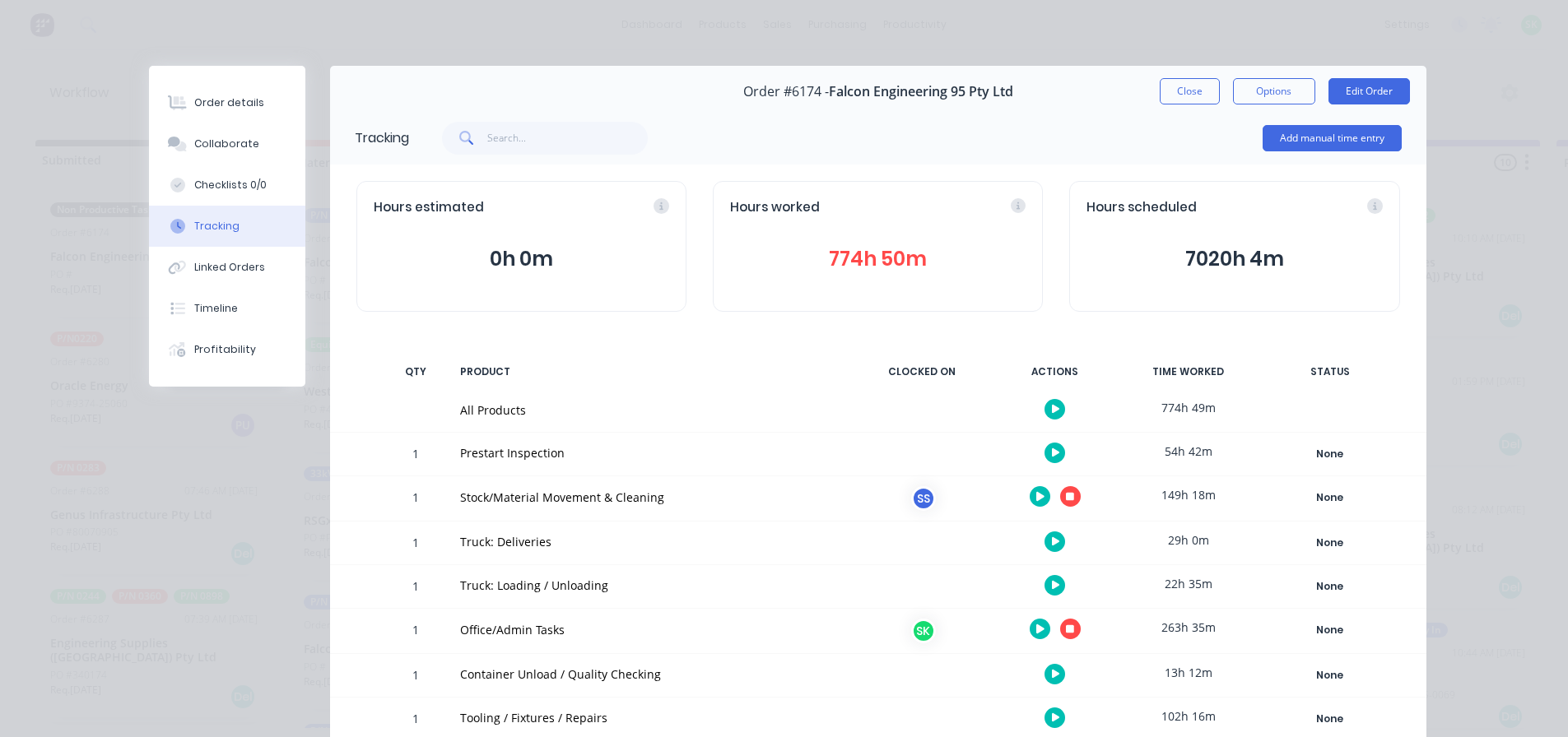
click at [1068, 492] on button "button" at bounding box center [1070, 496] width 21 height 21
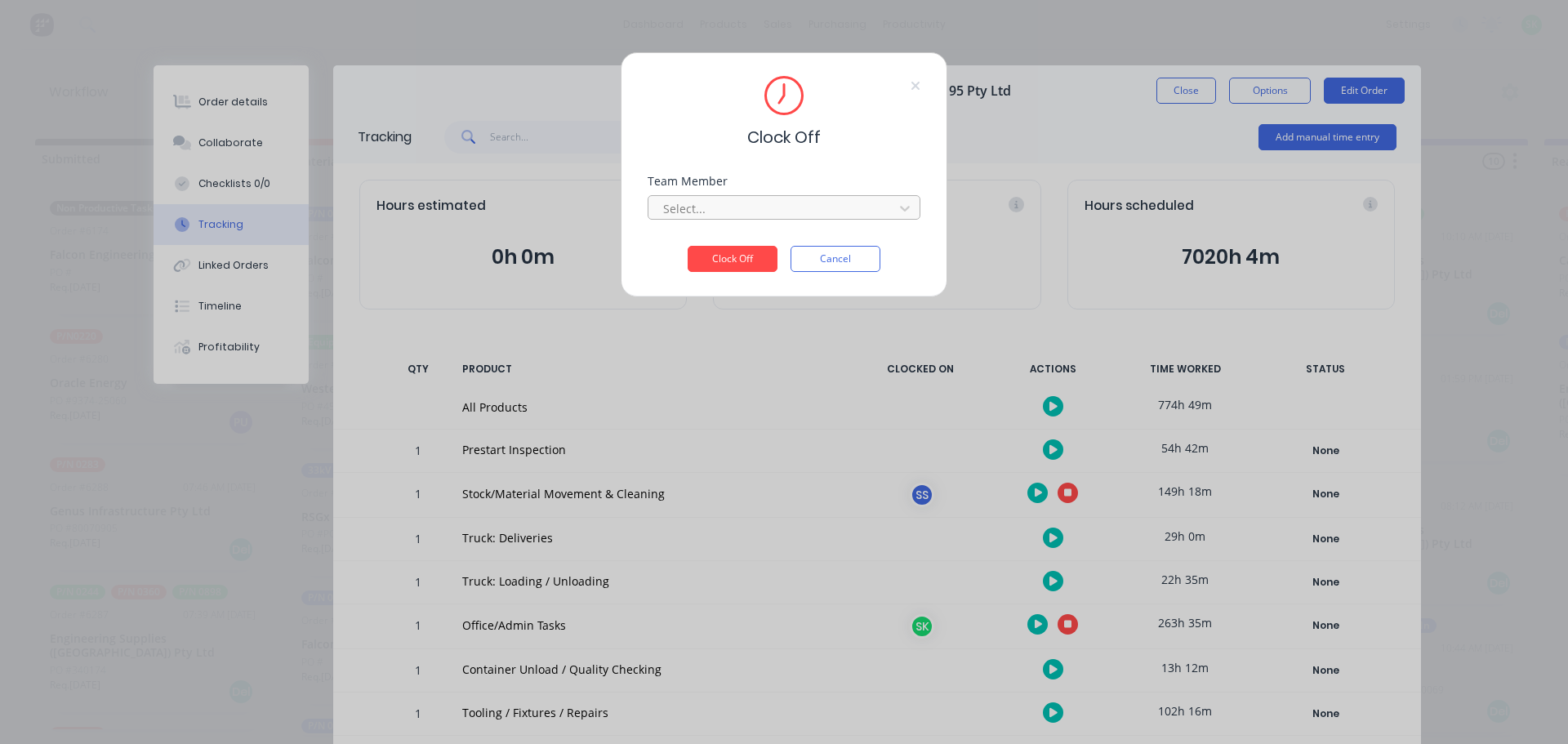
click at [744, 212] on div at bounding box center [773, 208] width 224 height 21
click at [744, 242] on div "[PERSON_NAME]" at bounding box center [784, 245] width 273 height 30
click at [742, 257] on button "Clock Off" at bounding box center [732, 258] width 90 height 26
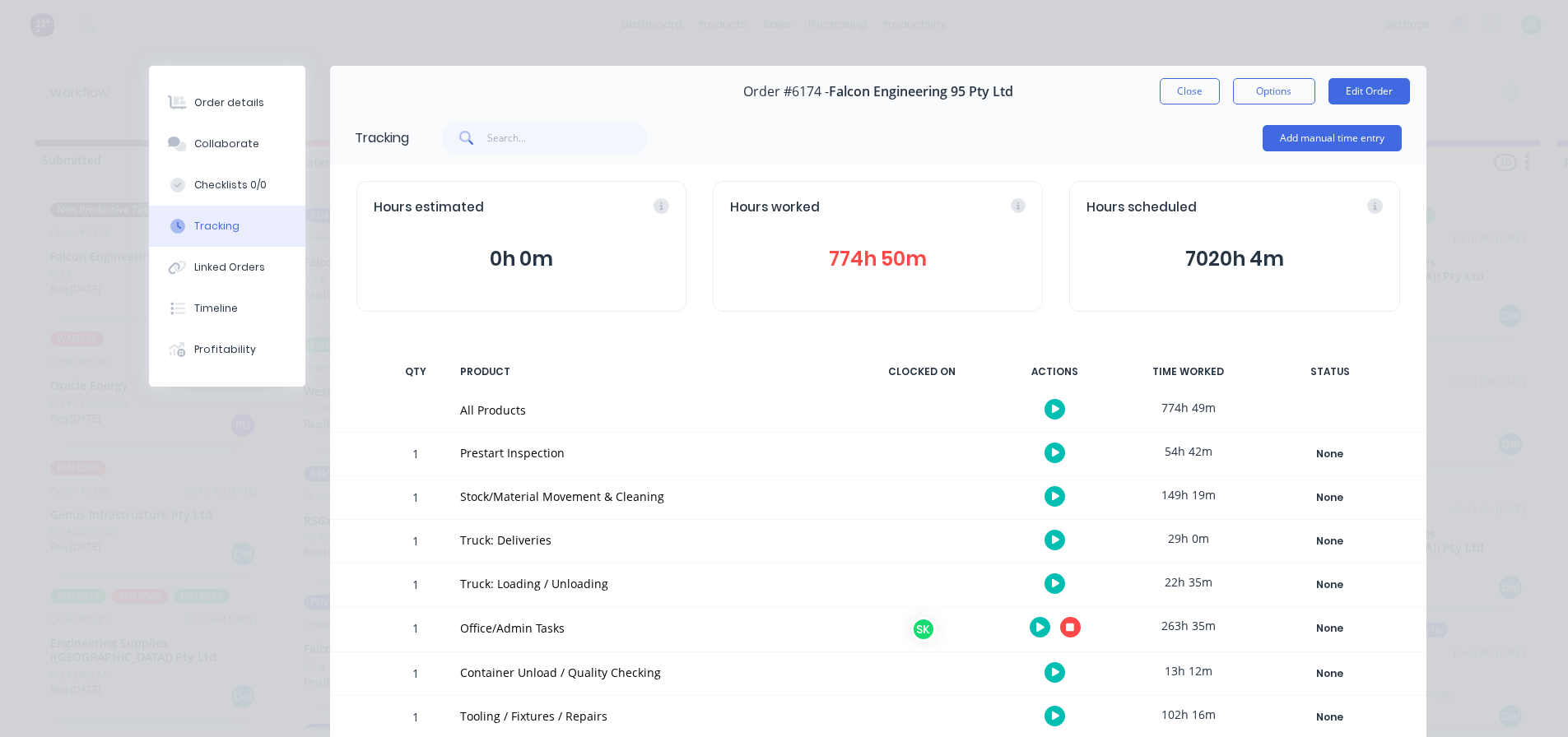
click at [1044, 585] on button "button" at bounding box center [1054, 584] width 21 height 21
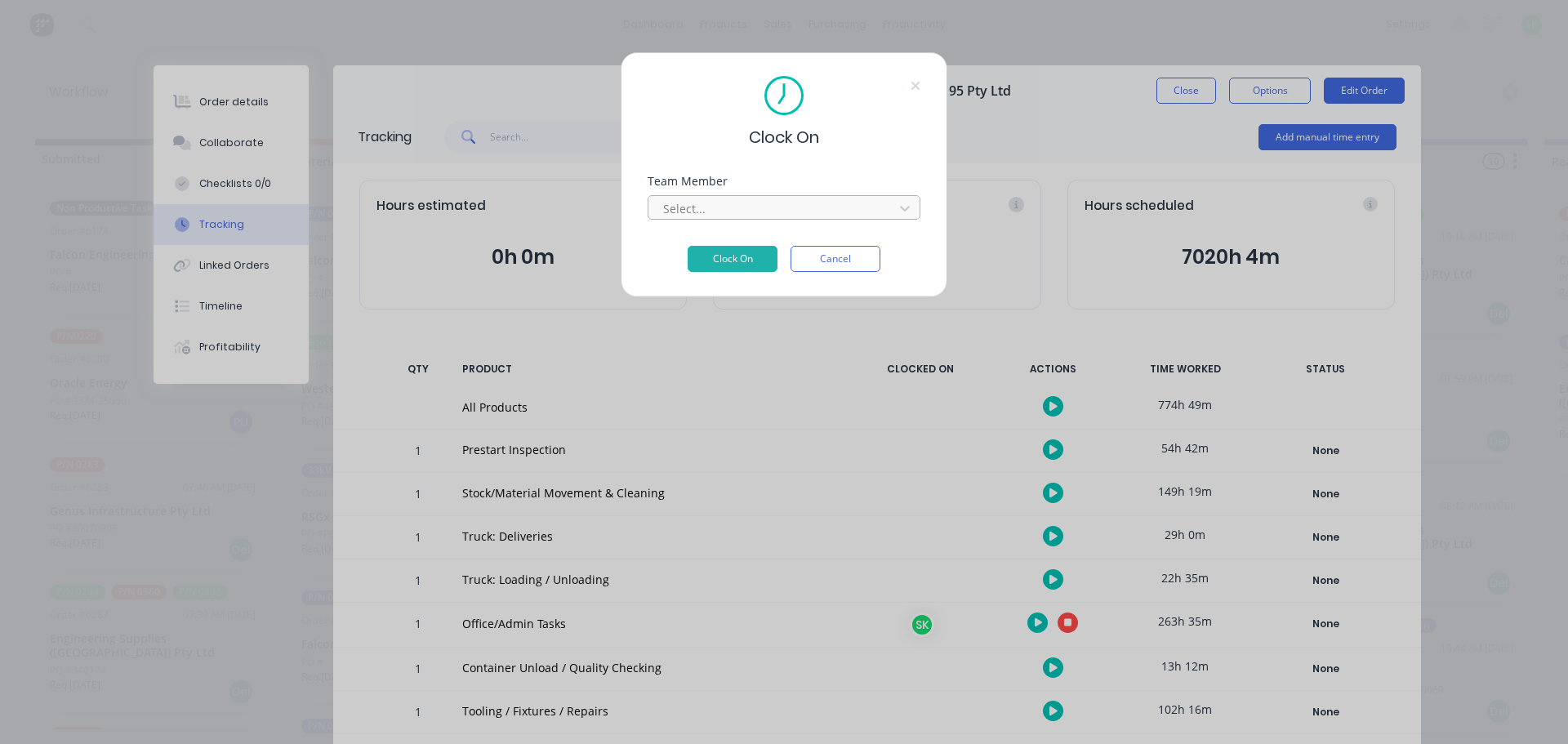
click at [869, 211] on div at bounding box center [773, 208] width 224 height 21
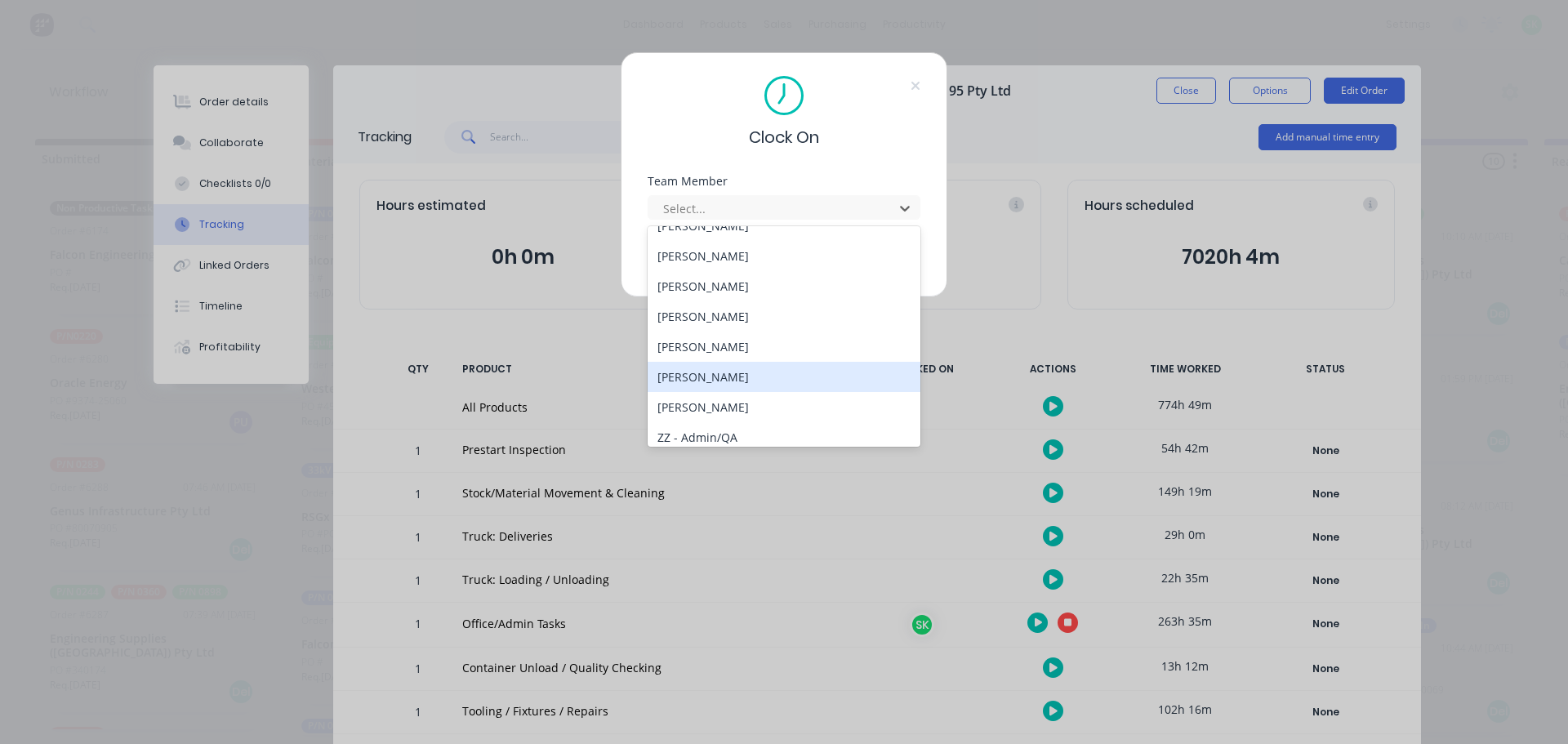
scroll to position [735, 0]
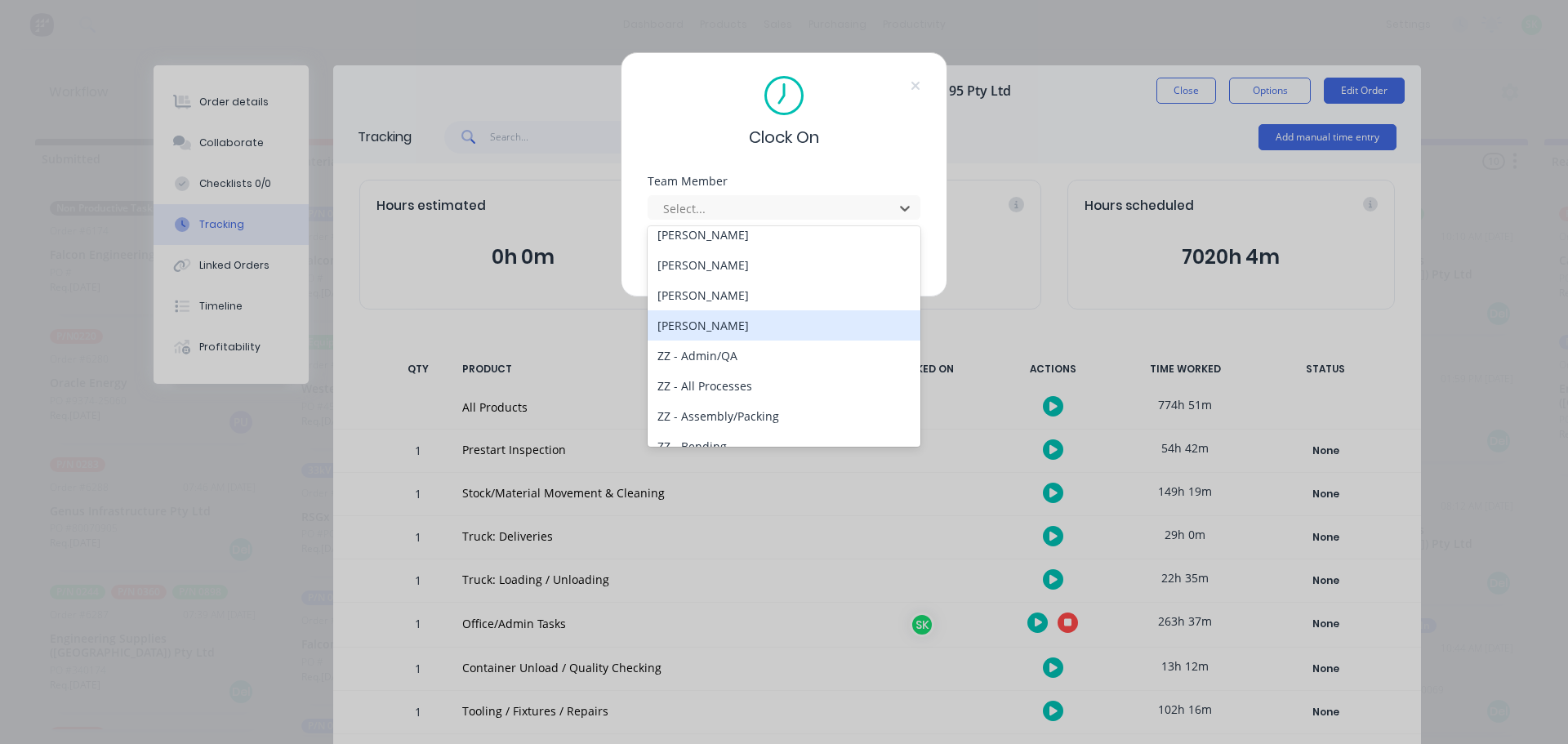
click at [790, 335] on div "[PERSON_NAME]" at bounding box center [784, 325] width 273 height 30
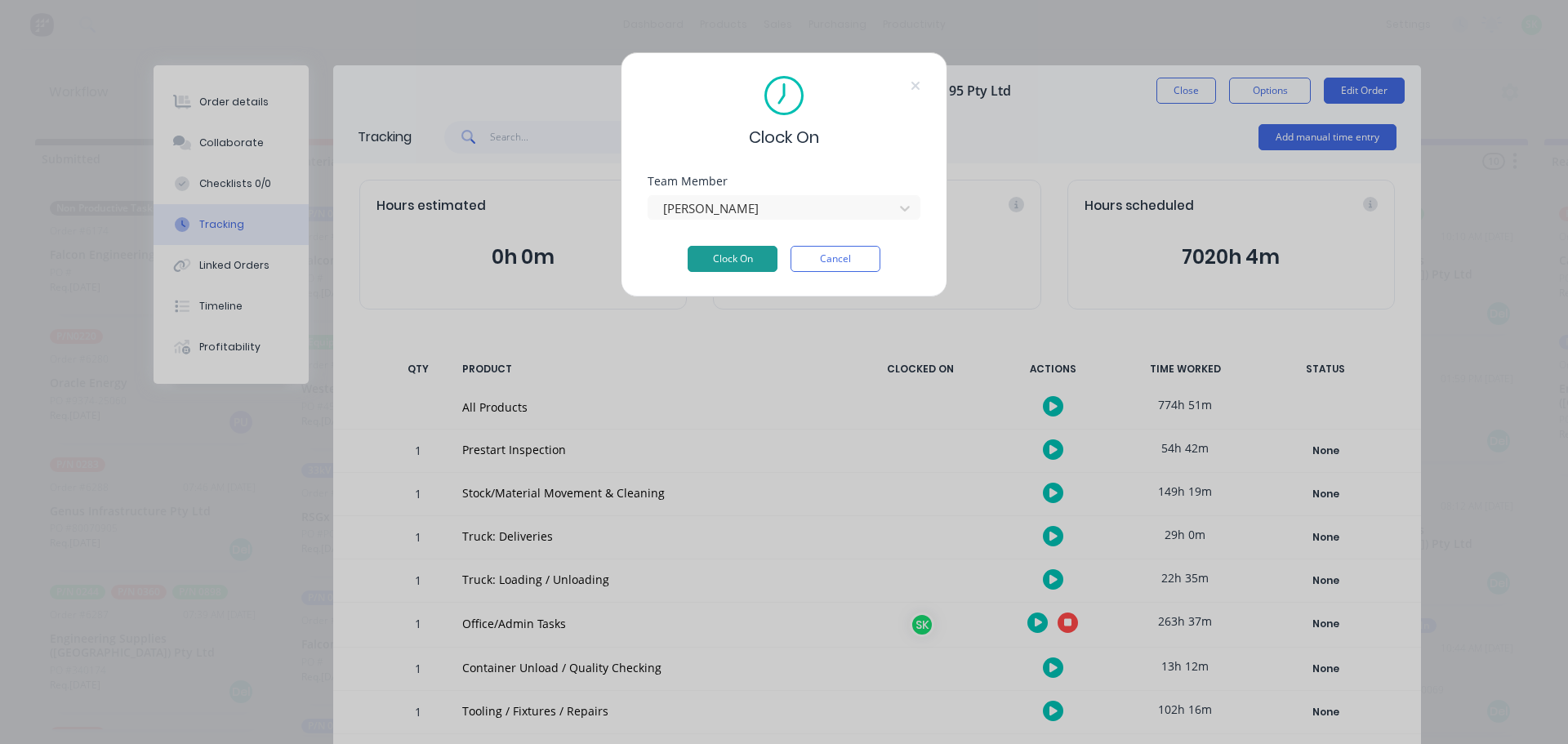
click at [748, 265] on button "Clock On" at bounding box center [732, 258] width 90 height 26
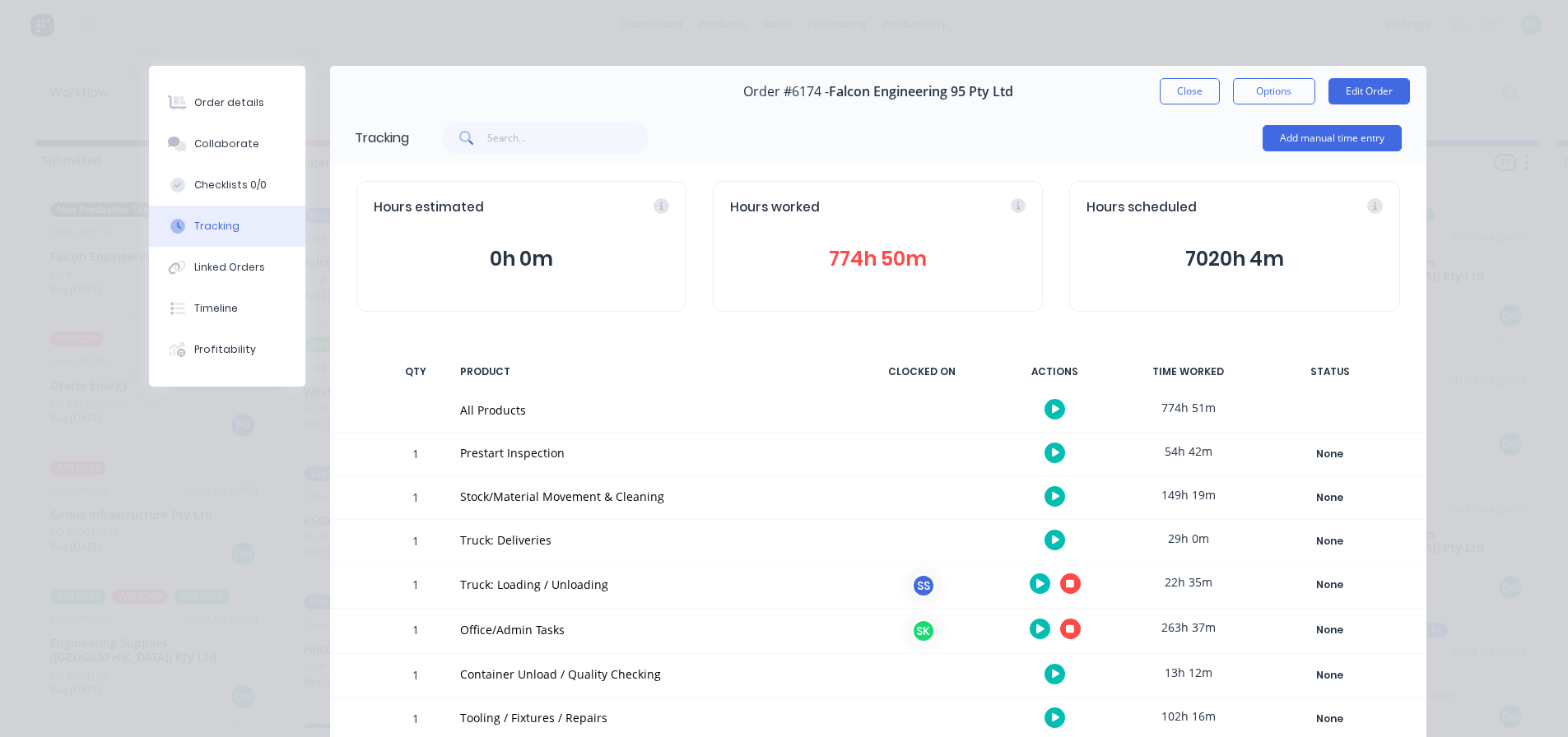
click at [1074, 577] on div at bounding box center [1055, 584] width 123 height 40
click at [1070, 584] on button "button" at bounding box center [1070, 584] width 21 height 21
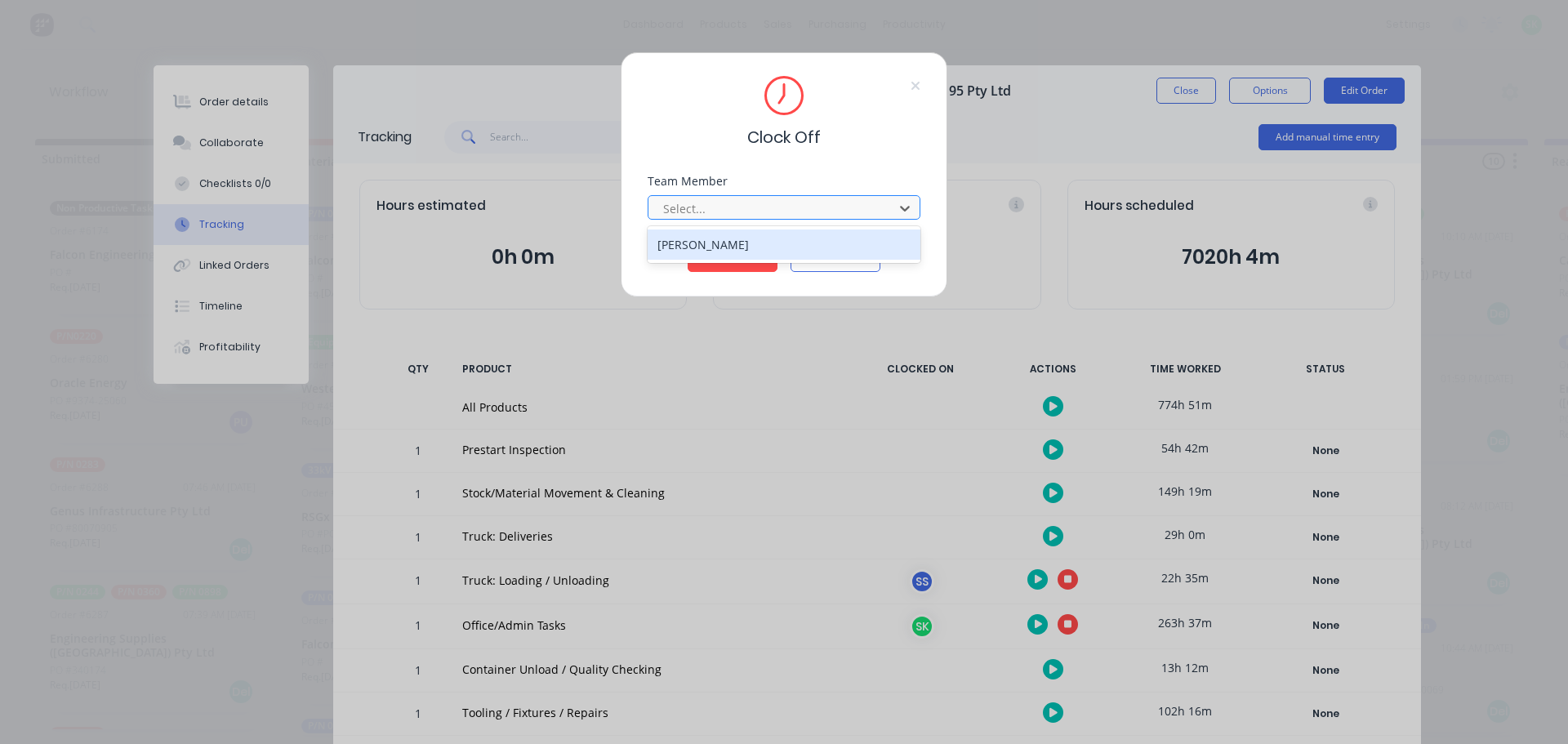
click at [866, 205] on div at bounding box center [773, 208] width 224 height 21
click at [798, 240] on div "[PERSON_NAME]" at bounding box center [784, 245] width 273 height 30
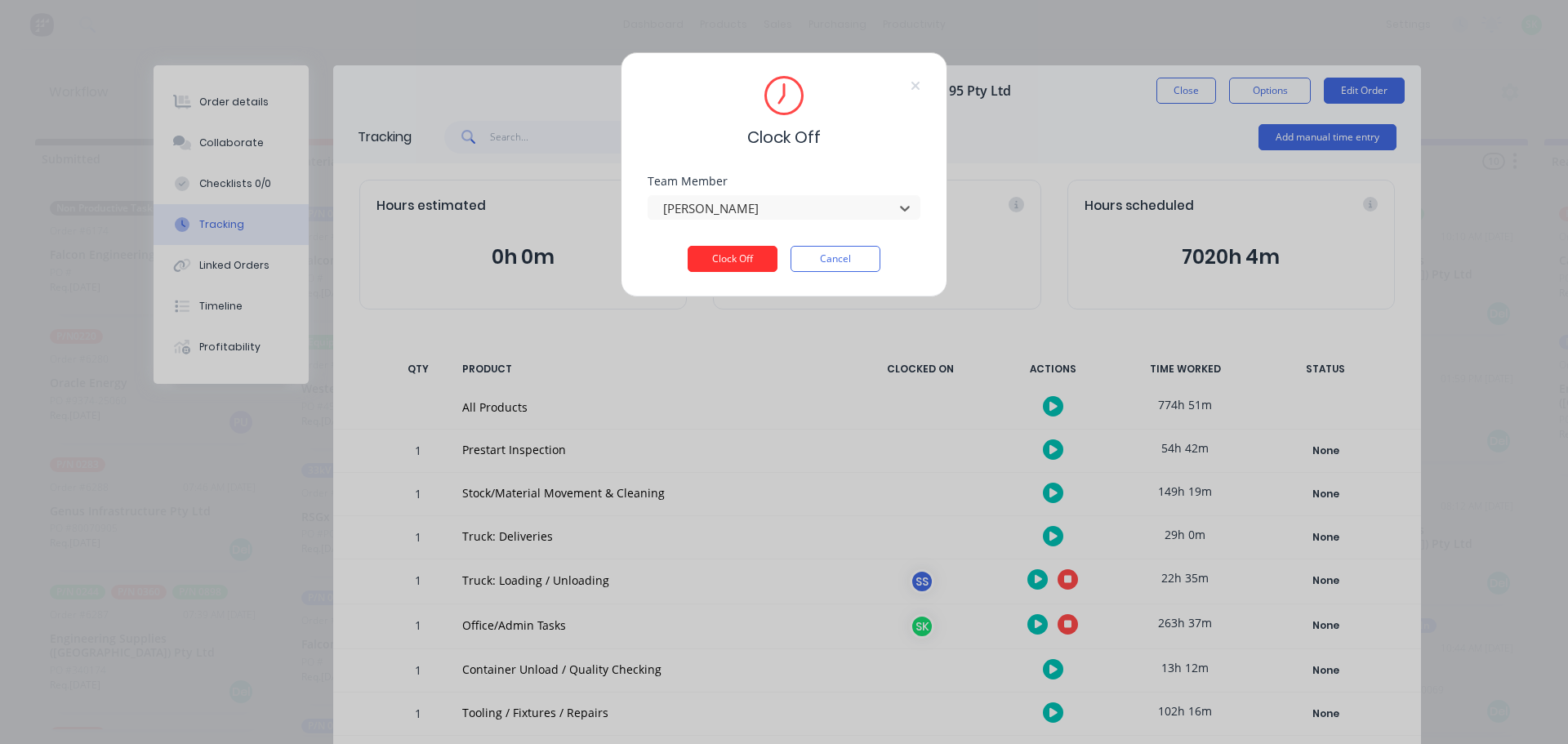
click at [762, 265] on button "Clock Off" at bounding box center [732, 258] width 90 height 26
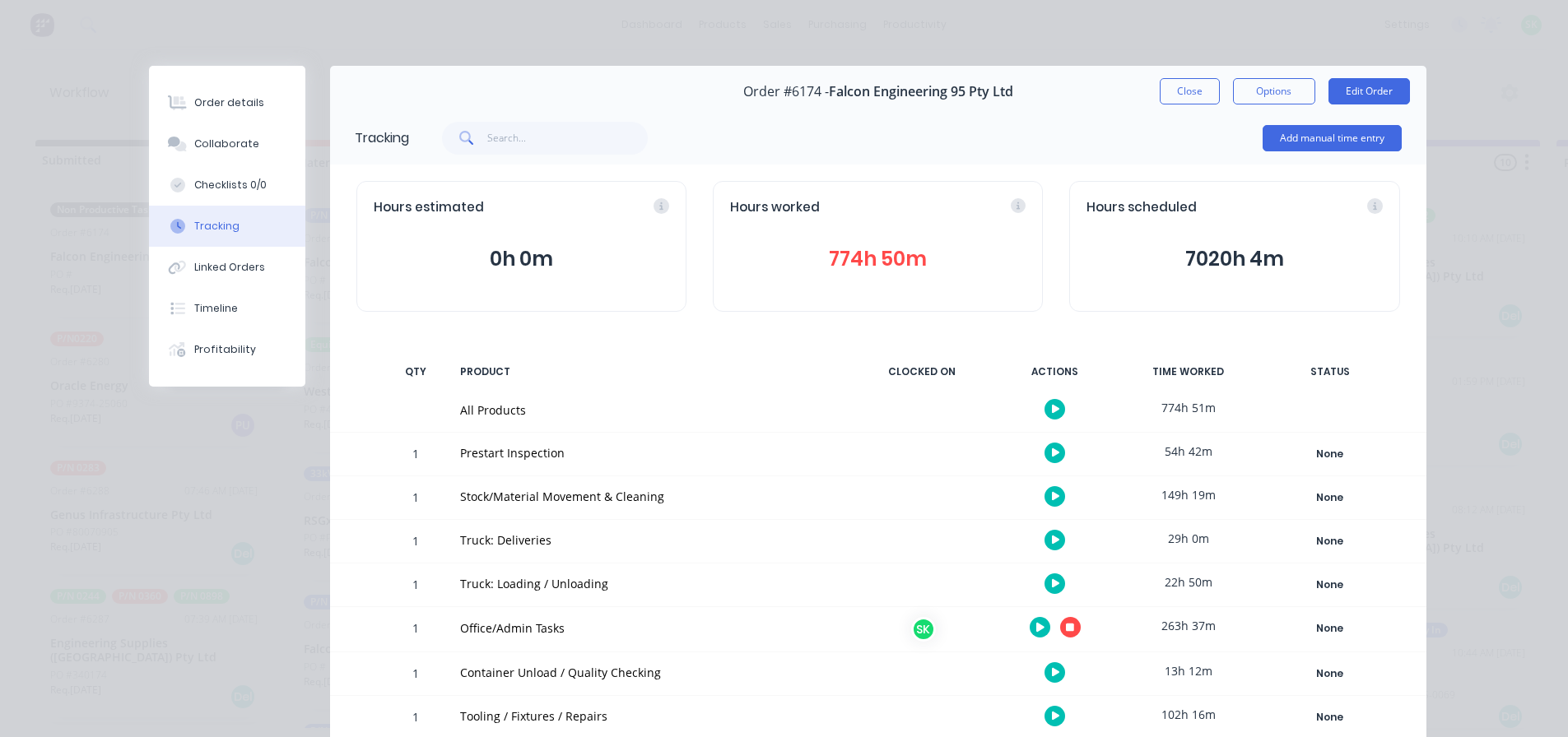
click at [1051, 537] on icon "button" at bounding box center [1056, 540] width 8 height 11
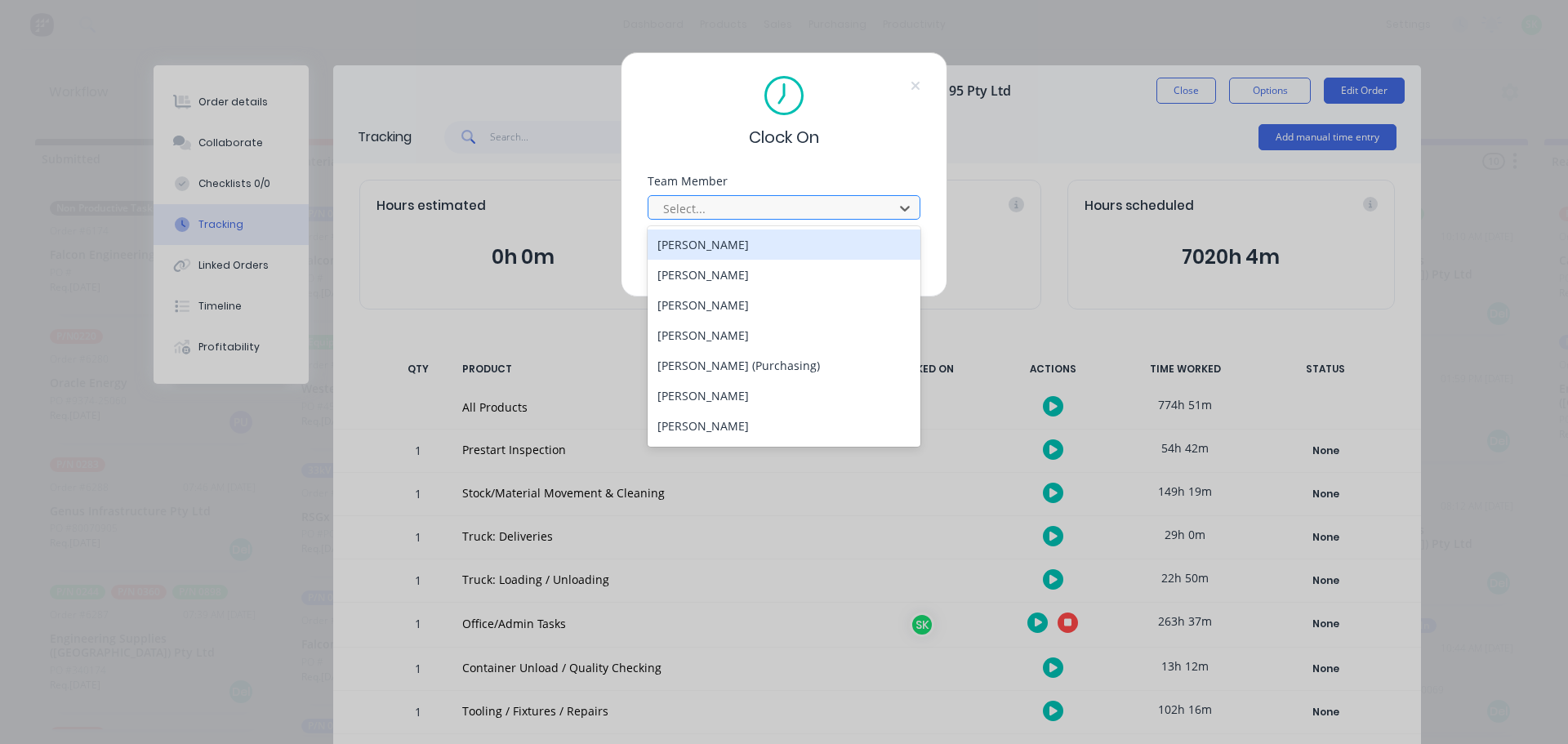
click at [853, 216] on div at bounding box center [773, 208] width 224 height 21
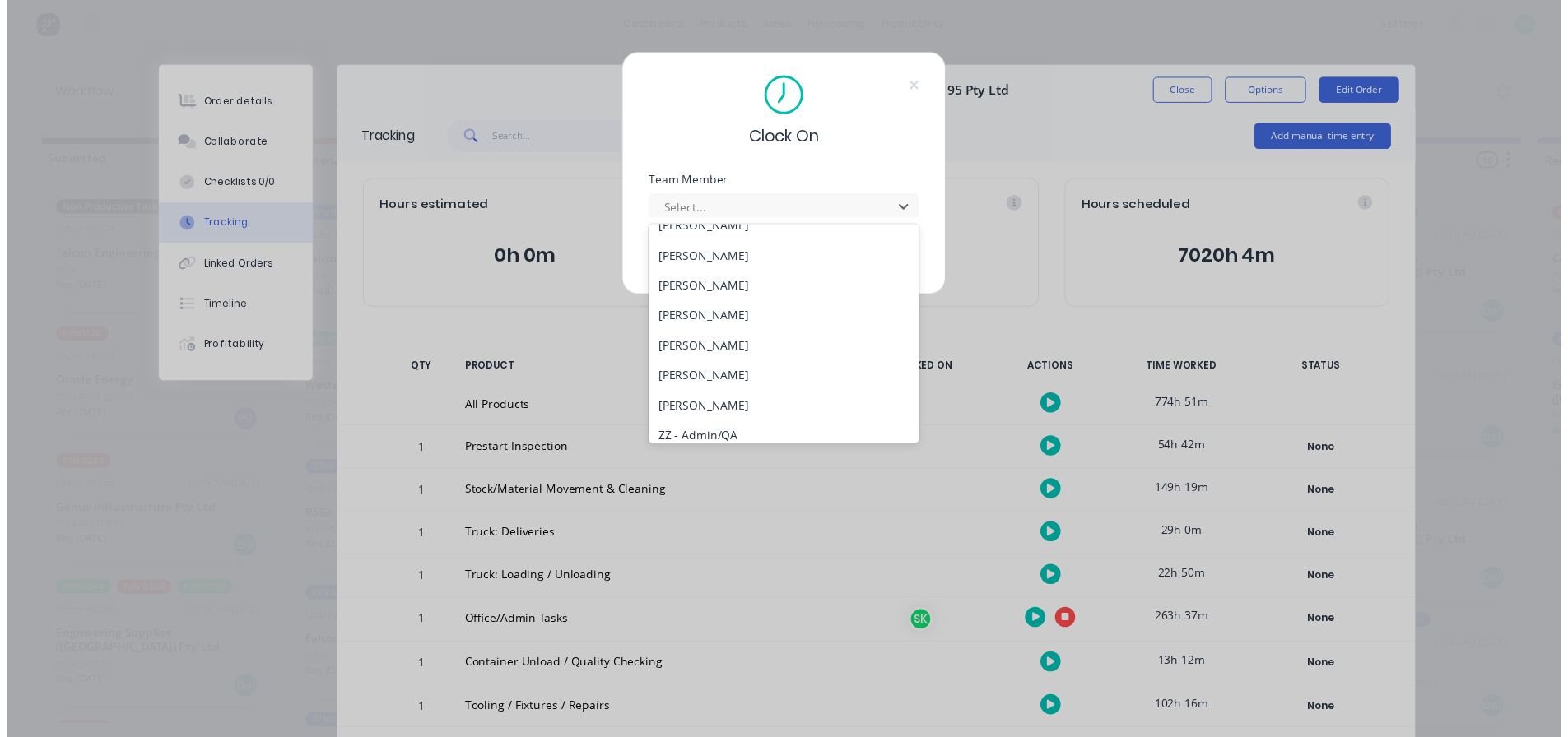
scroll to position [658, 0]
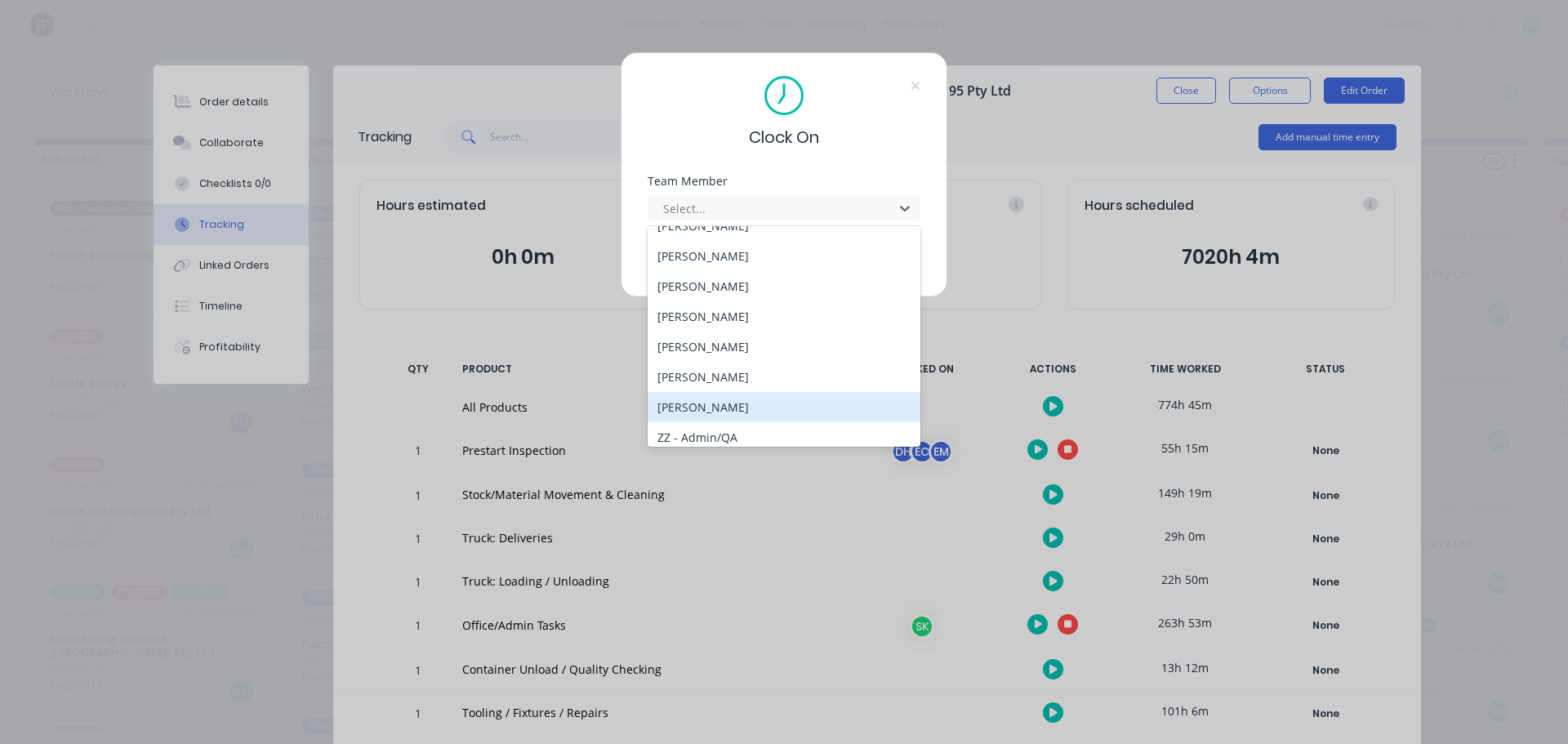
click at [777, 399] on div "[PERSON_NAME]" at bounding box center [784, 407] width 273 height 30
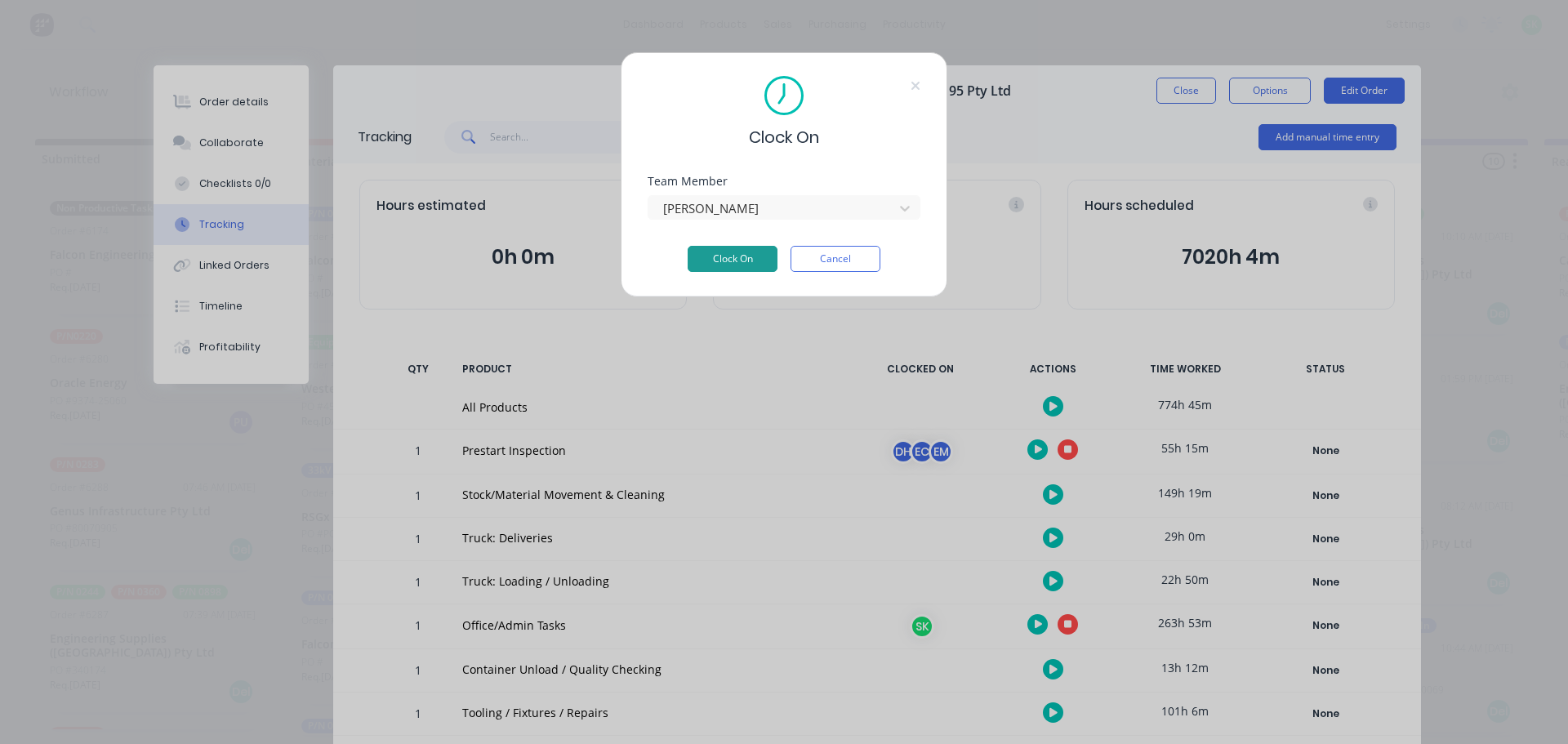
click at [752, 264] on button "Clock On" at bounding box center [732, 258] width 90 height 26
